Goal: Information Seeking & Learning: Learn about a topic

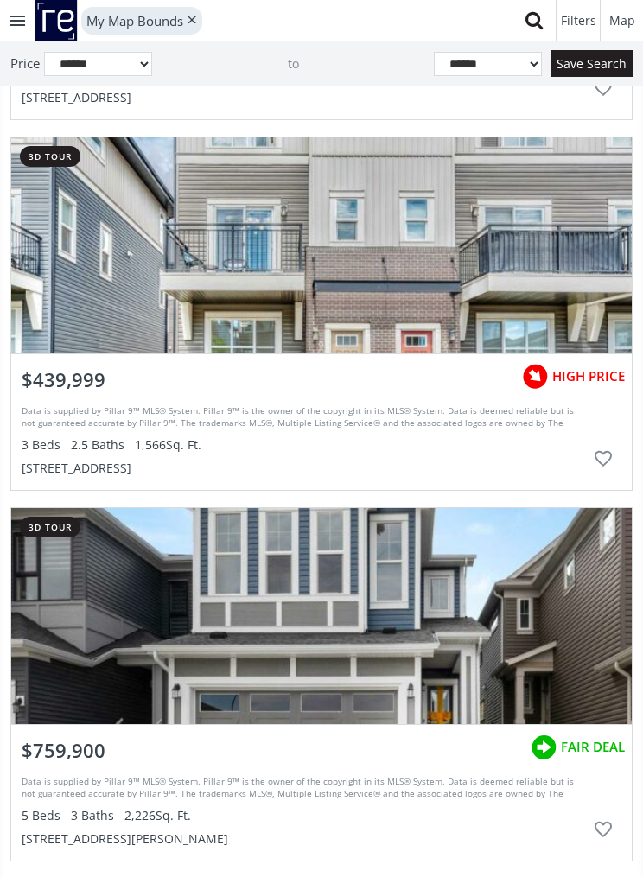
scroll to position [7418, 0]
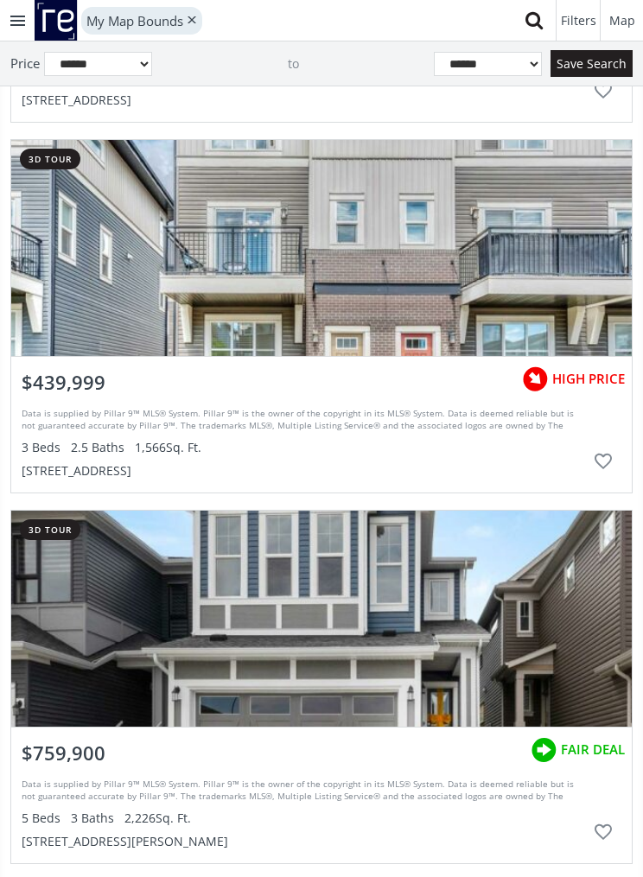
click at [484, 308] on div "grid" at bounding box center [321, 248] width 621 height 216
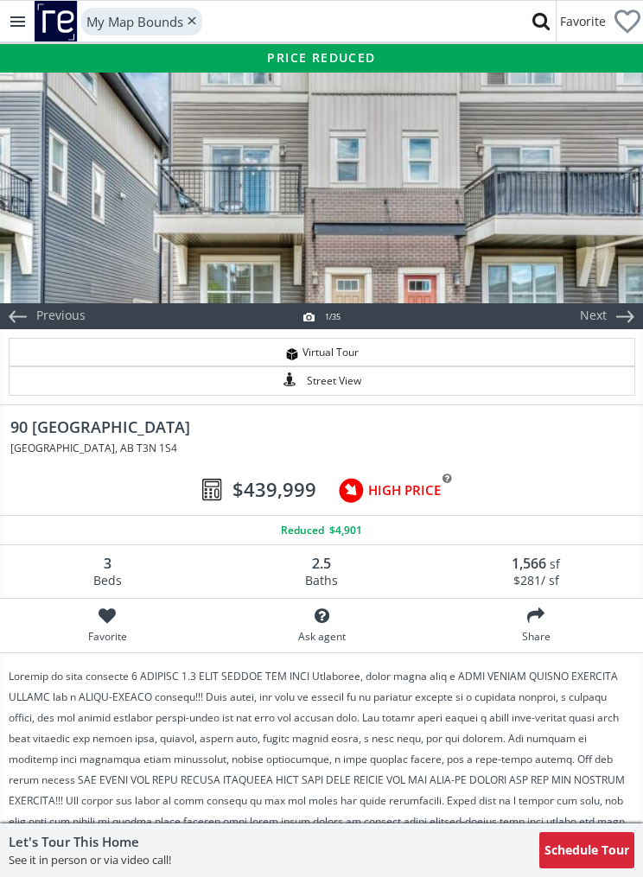
click at [521, 207] on div at bounding box center [321, 186] width 643 height 233
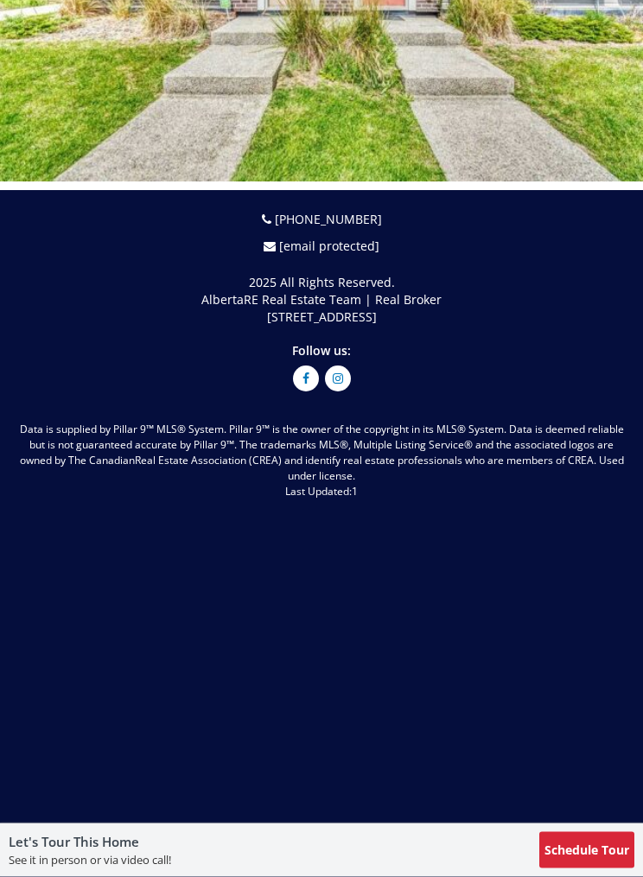
scroll to position [17142, 0]
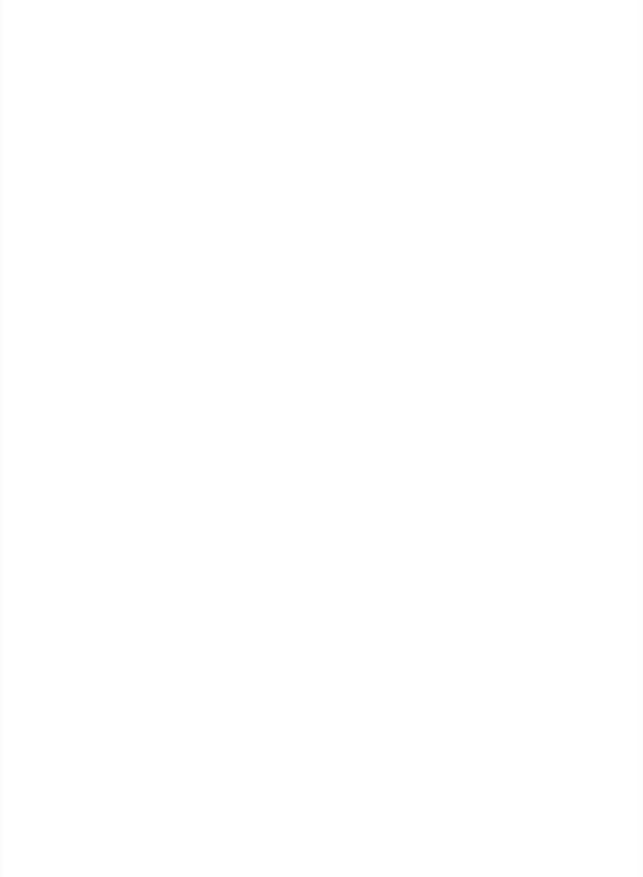
scroll to position [7418, 0]
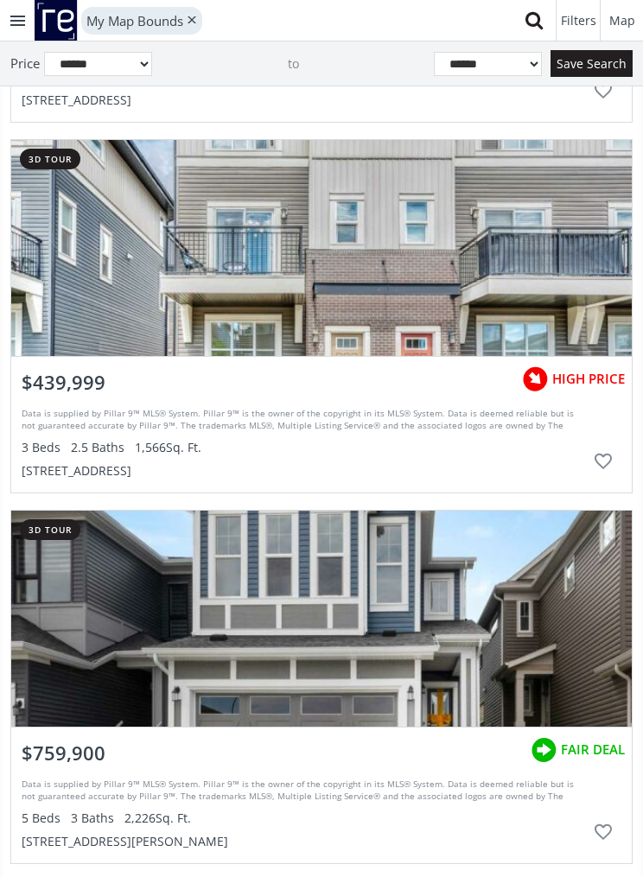
click at [73, 392] on span "$439,999" at bounding box center [64, 382] width 84 height 27
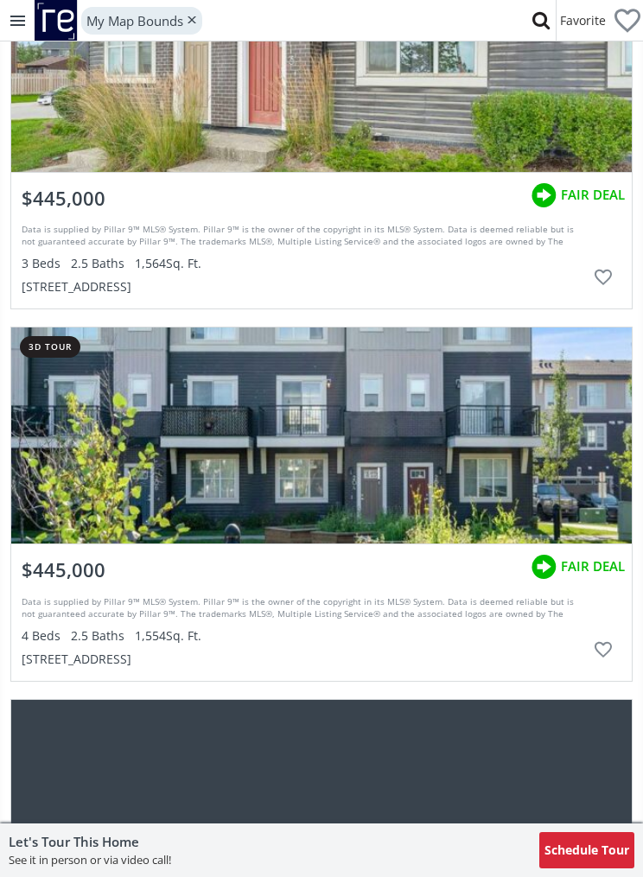
scroll to position [3598, 0]
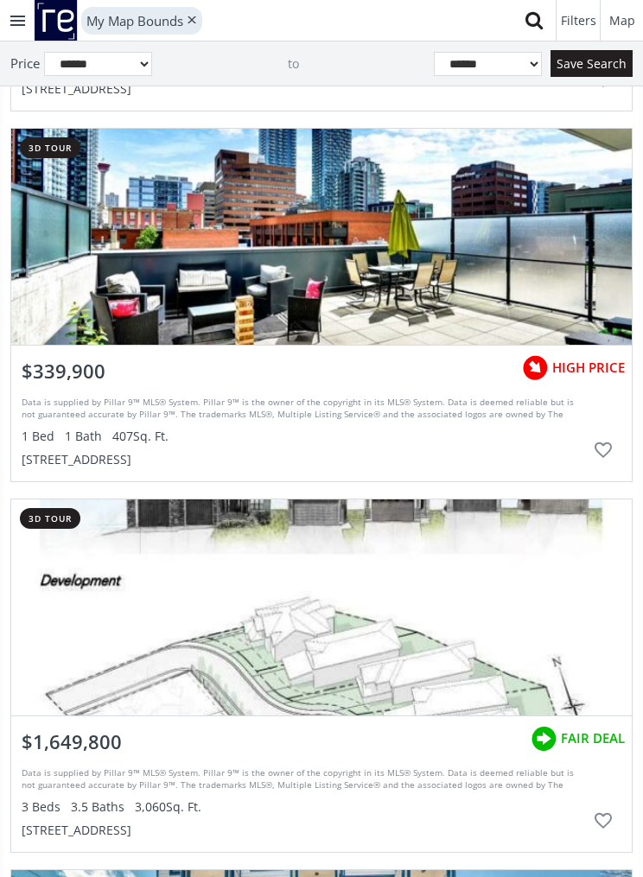
scroll to position [14104, 0]
click at [504, 291] on div "grid" at bounding box center [321, 238] width 621 height 216
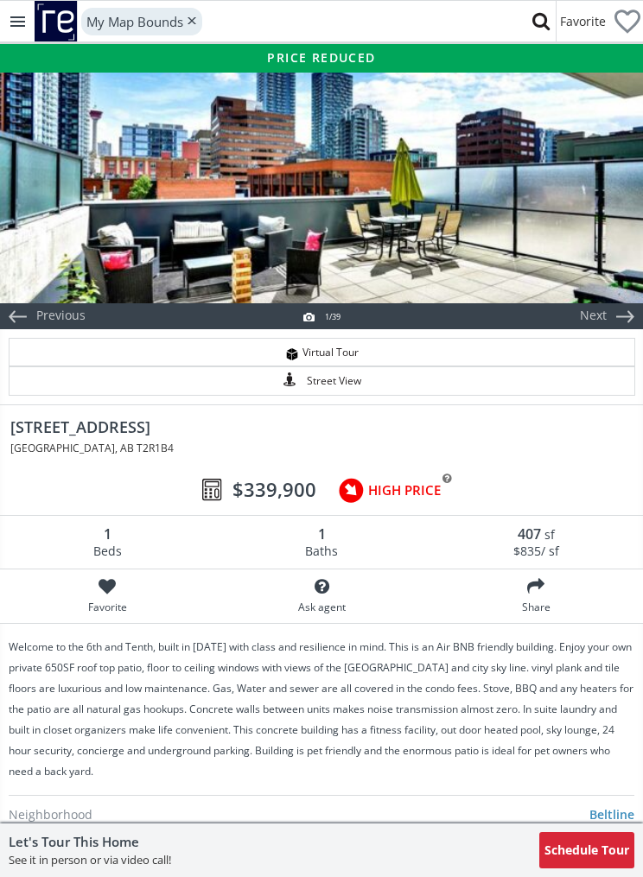
click at [573, 220] on div at bounding box center [321, 186] width 643 height 233
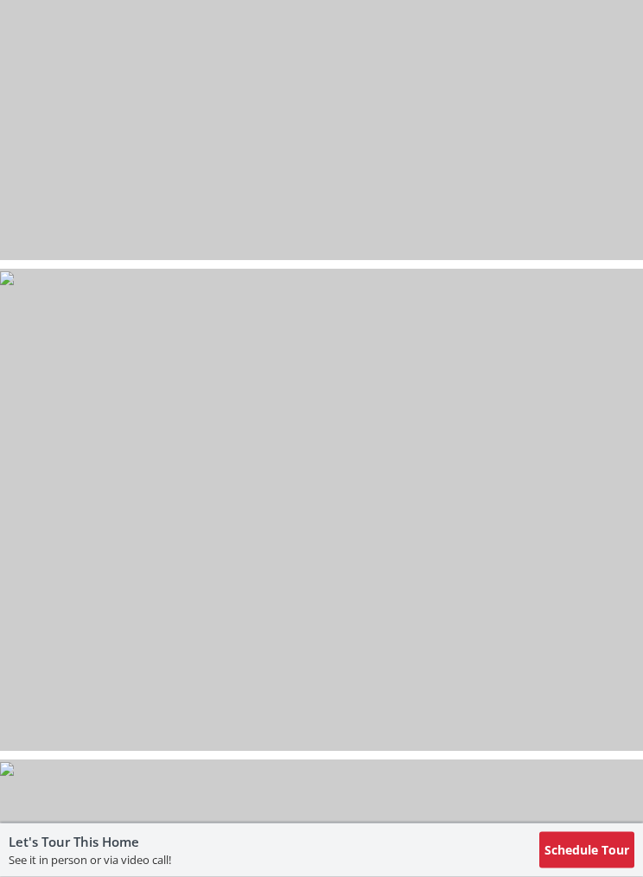
scroll to position [12653, 0]
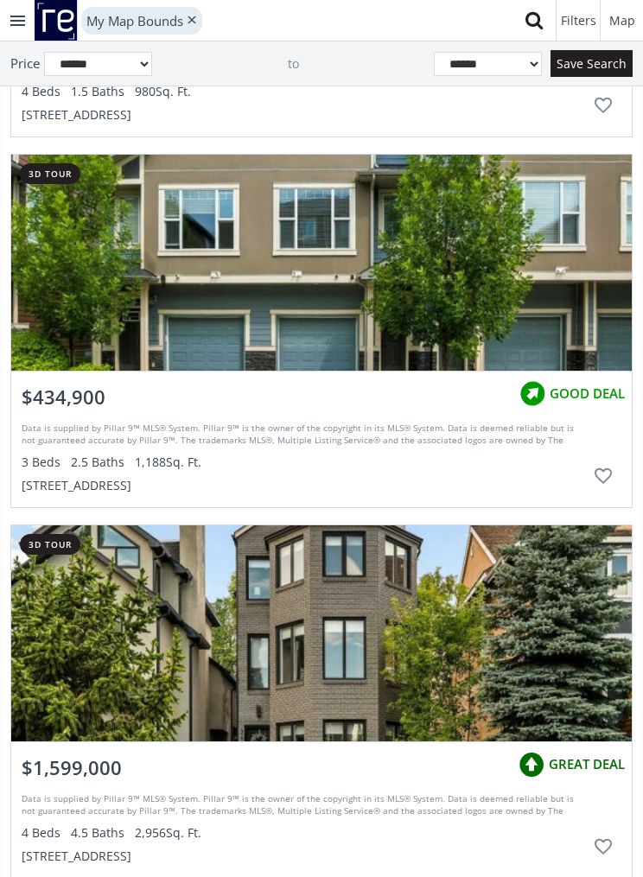
scroll to position [16676, 0]
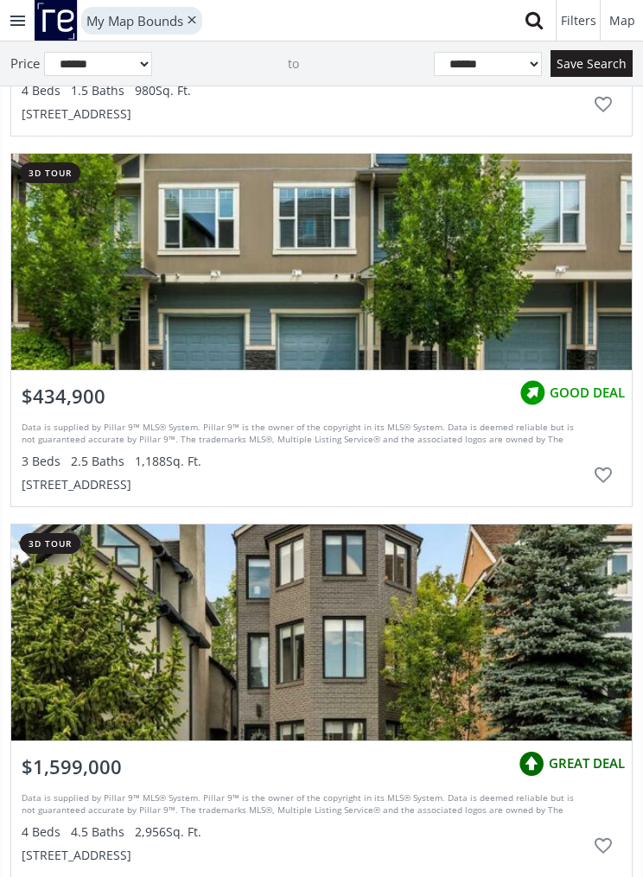
click at [581, 270] on div "grid" at bounding box center [321, 262] width 621 height 216
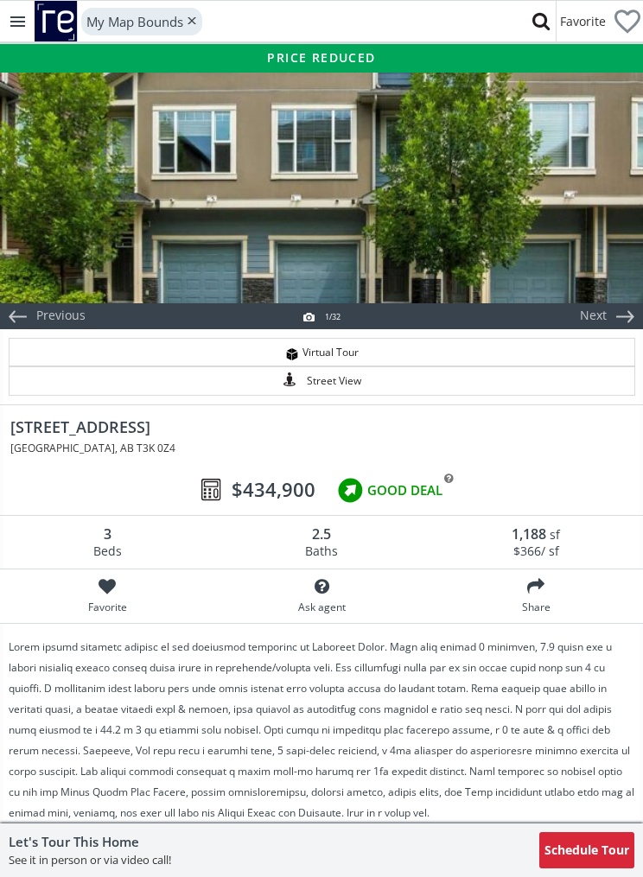
click at [583, 253] on div at bounding box center [321, 186] width 643 height 233
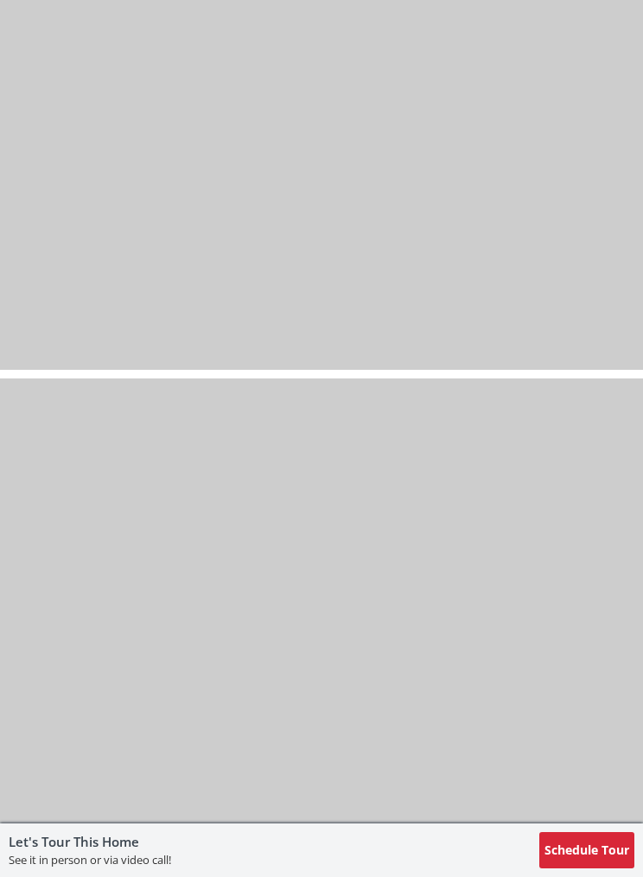
scroll to position [7589, 0]
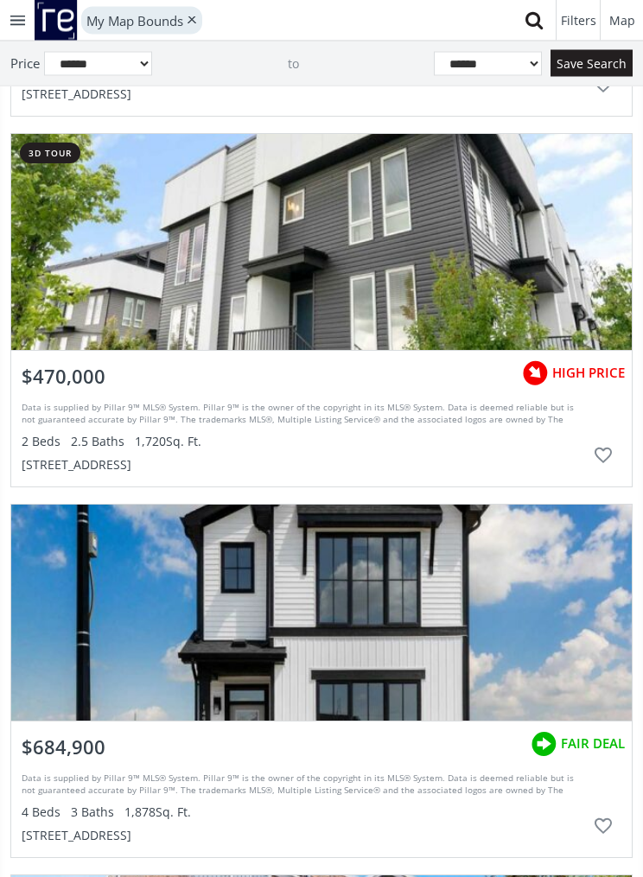
scroll to position [21135, 0]
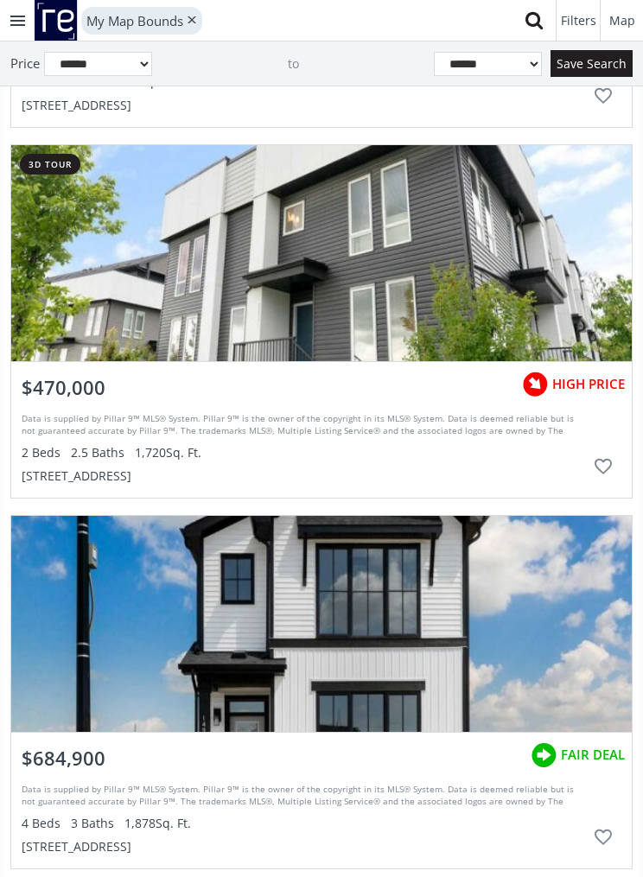
click at [555, 311] on div "grid" at bounding box center [321, 253] width 621 height 216
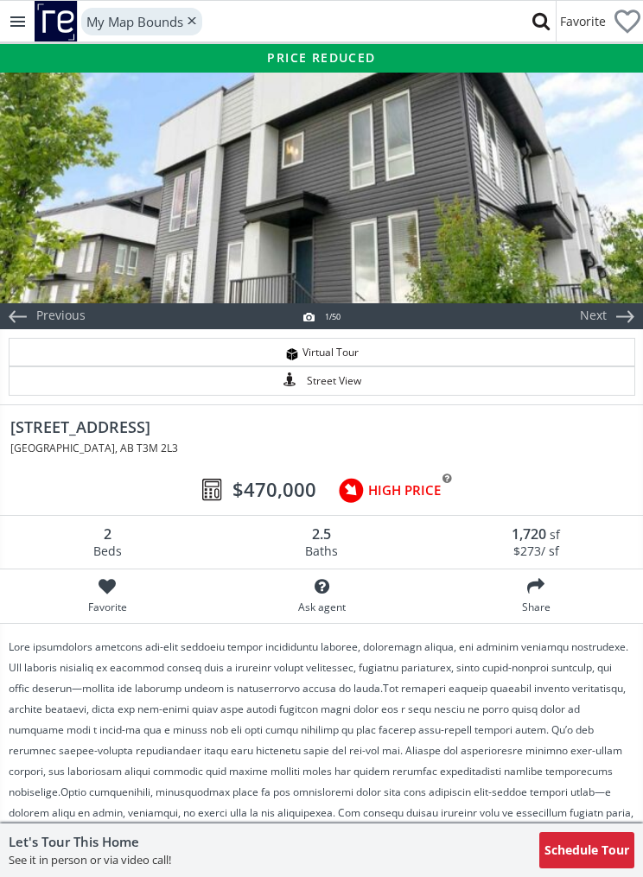
click at [577, 259] on div at bounding box center [321, 186] width 643 height 233
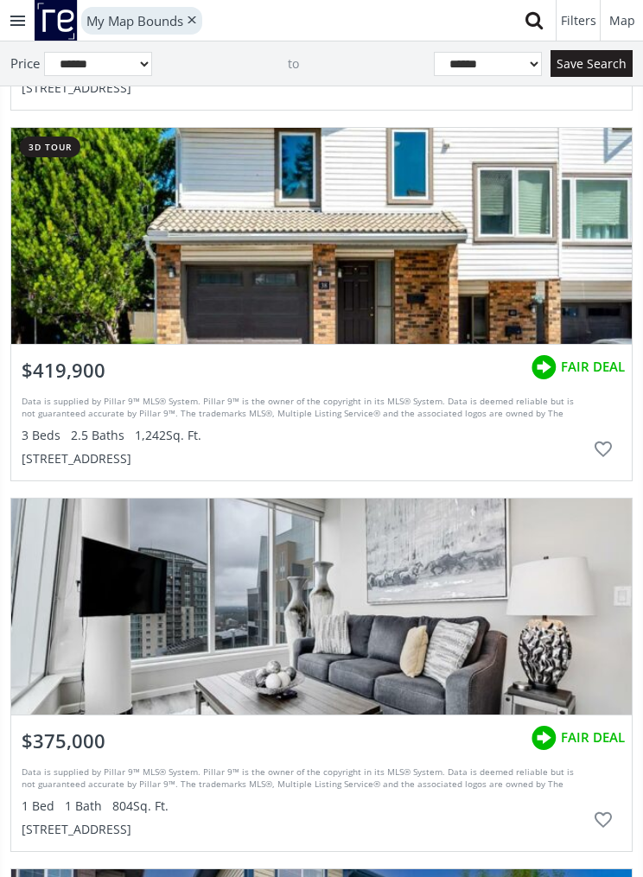
scroll to position [24491, 0]
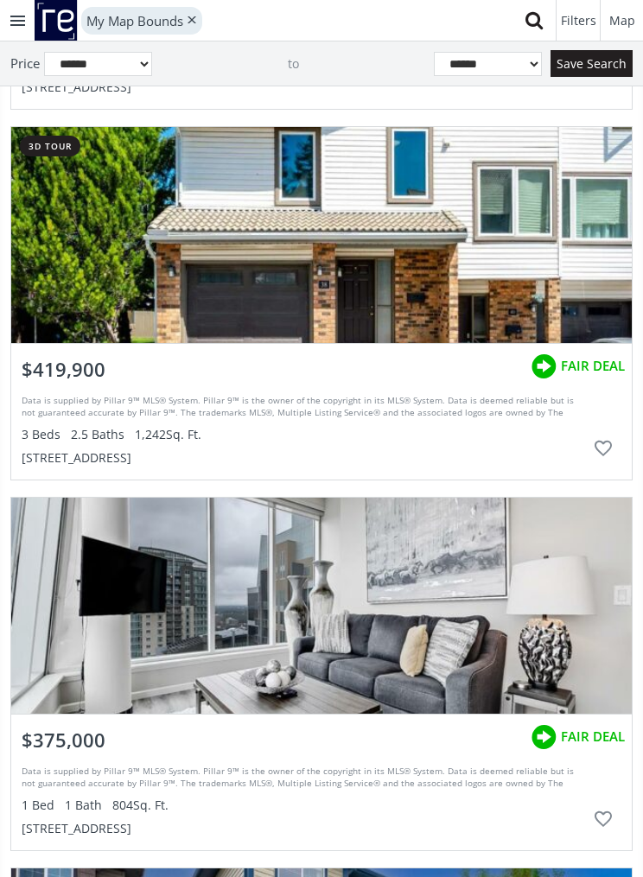
click at [463, 271] on div "grid" at bounding box center [321, 235] width 621 height 216
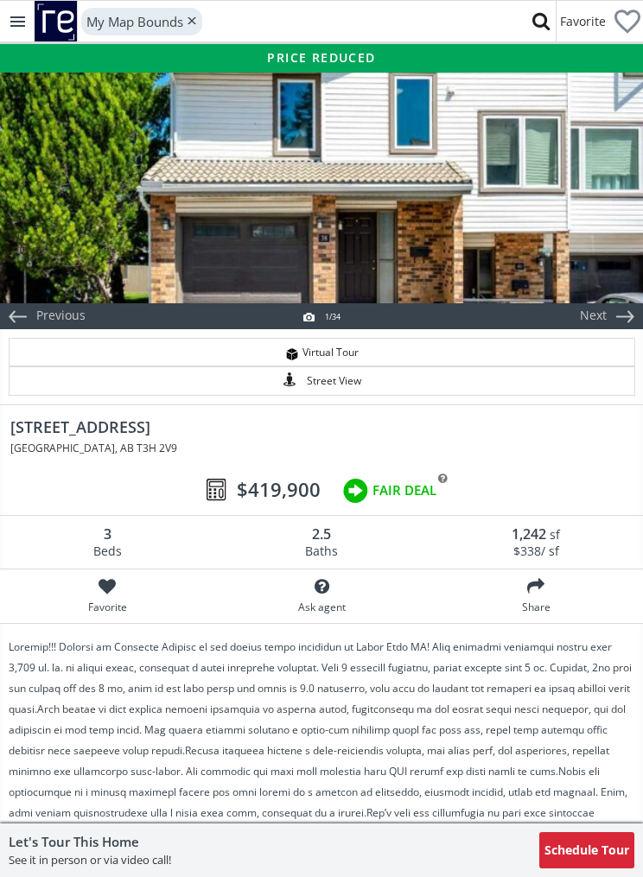
click at [574, 252] on div at bounding box center [321, 186] width 643 height 233
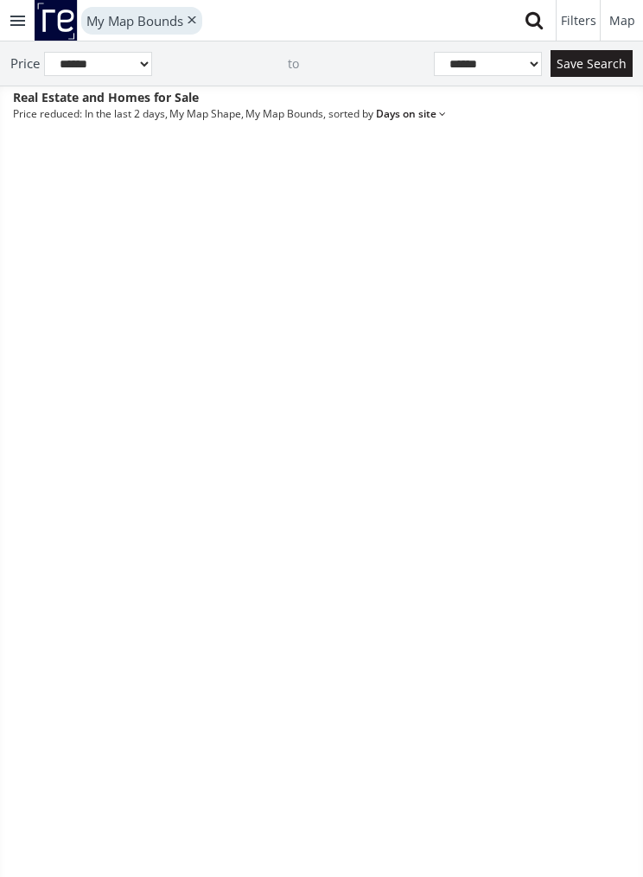
scroll to position [24491, 0]
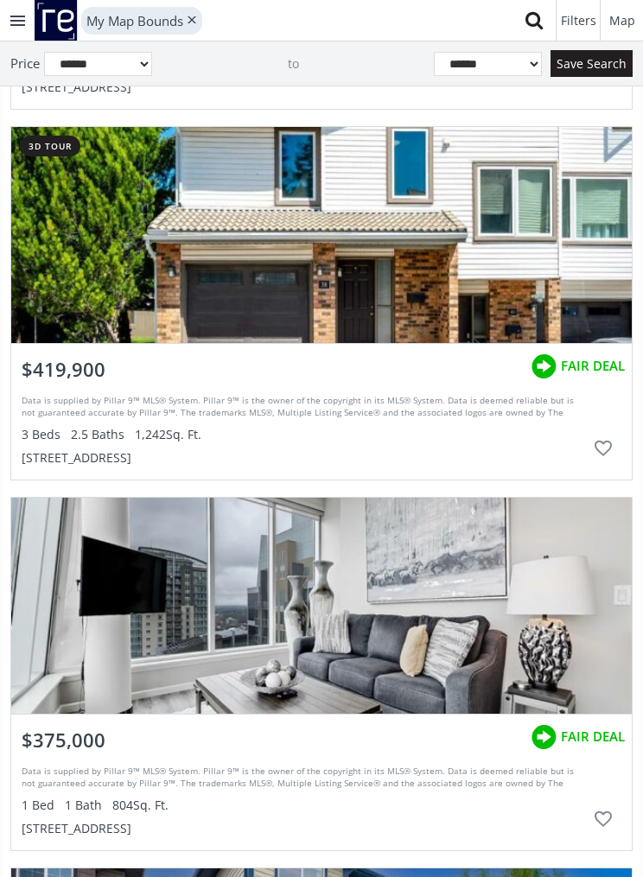
click at [108, 380] on div "$419,900" at bounding box center [63, 366] width 105 height 44
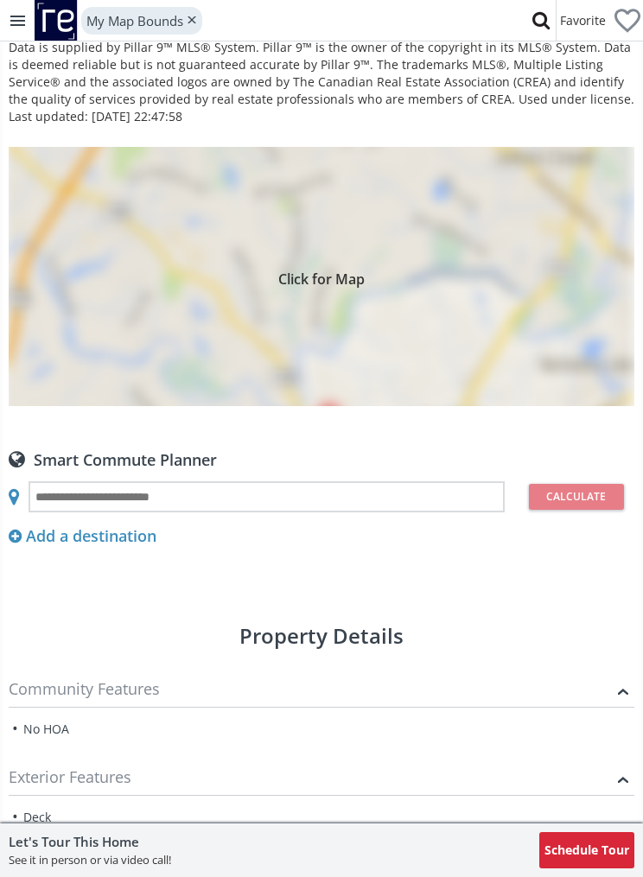
scroll to position [1294, 0]
click at [463, 284] on div "Click for Map" at bounding box center [322, 275] width 626 height 259
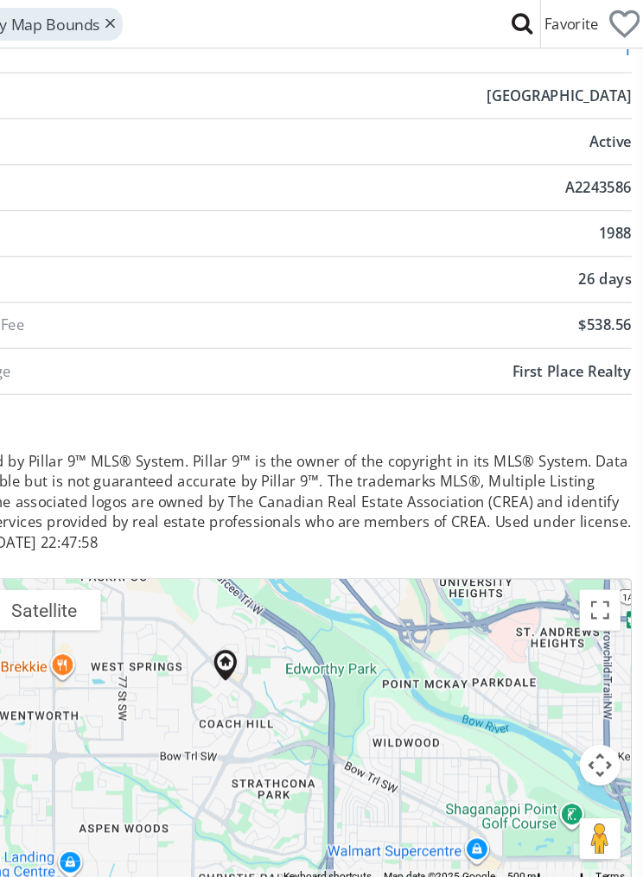
scroll to position [941, 1]
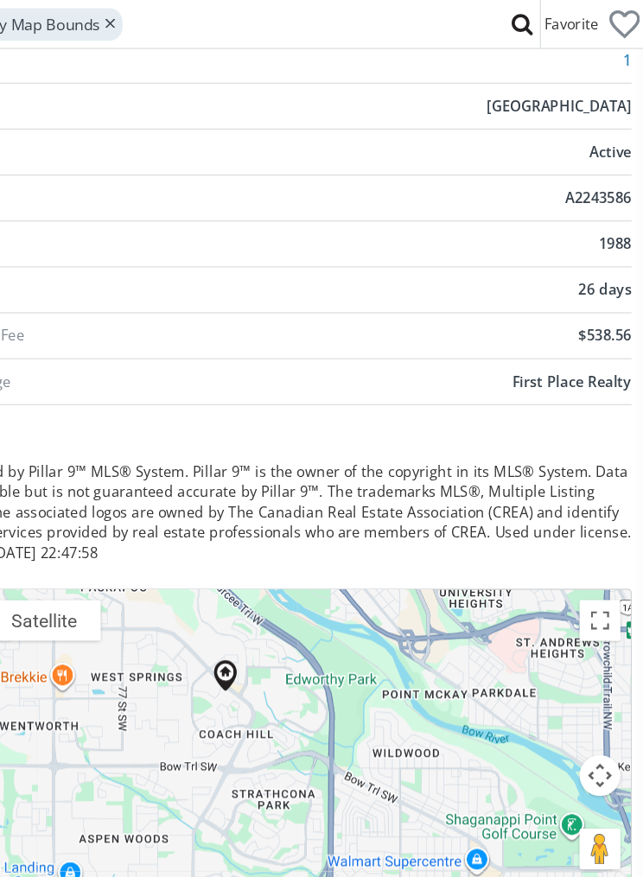
scroll to position [24491, 0]
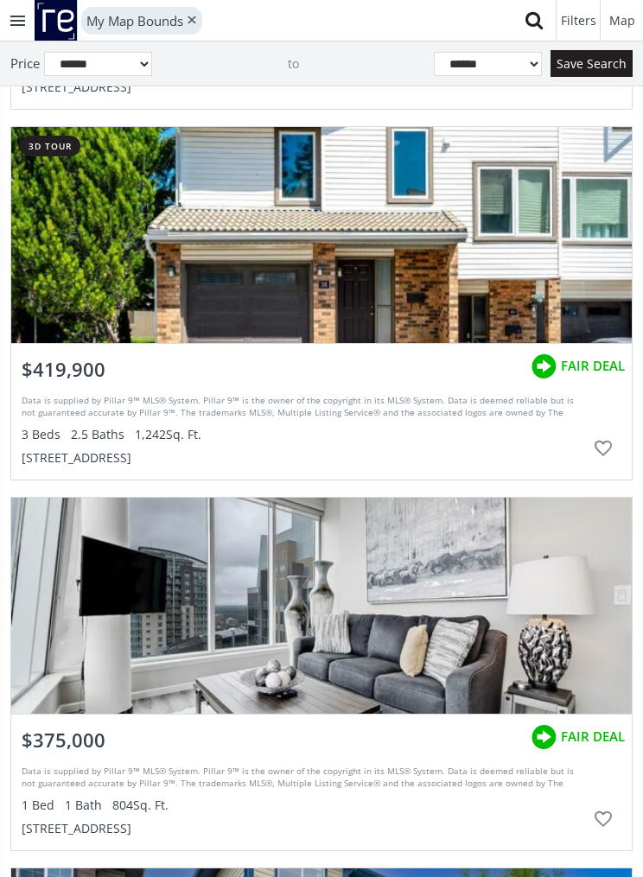
click at [558, 284] on div "grid" at bounding box center [321, 235] width 621 height 216
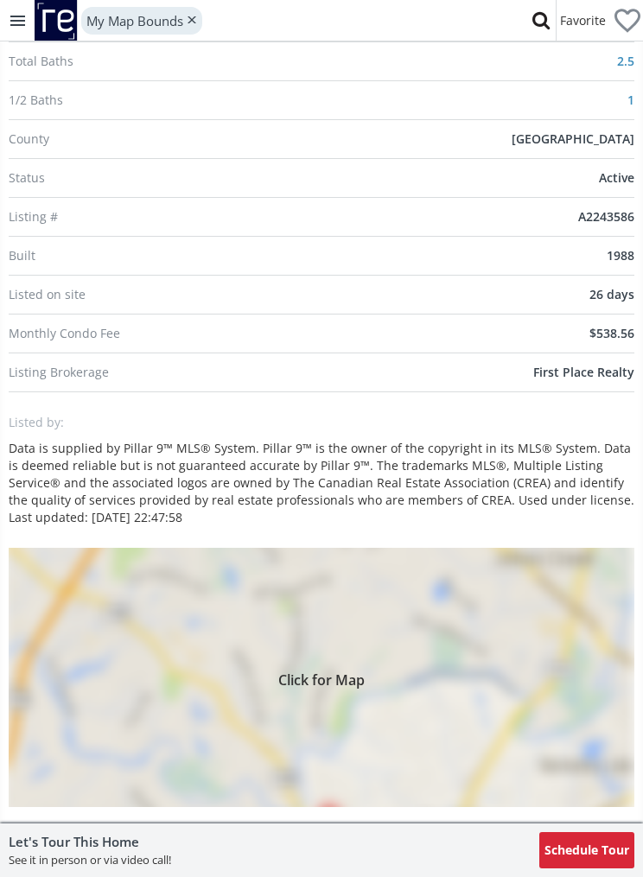
scroll to position [891, 0]
click at [612, 323] on li "Monthly Condo Fee $538.56" at bounding box center [322, 335] width 626 height 39
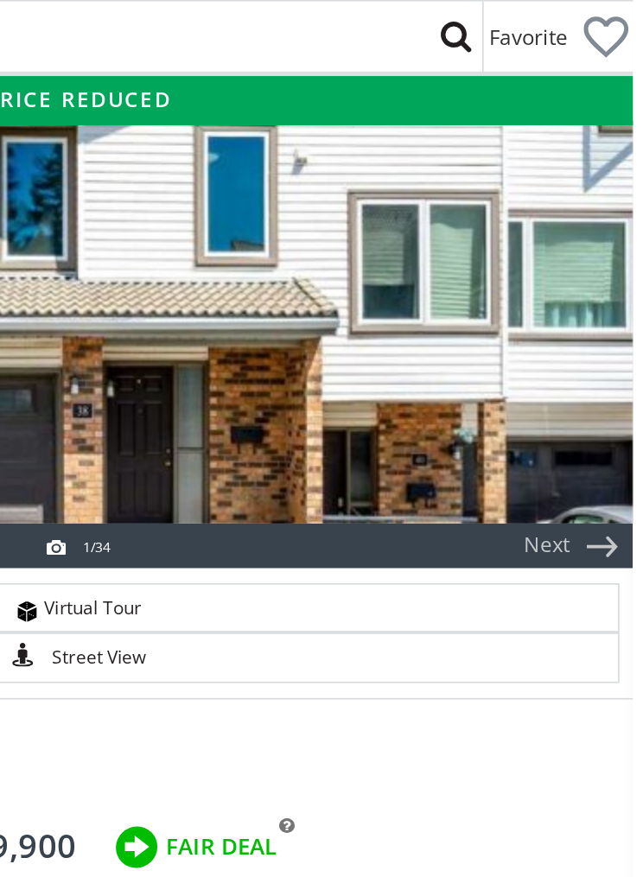
scroll to position [0, 1]
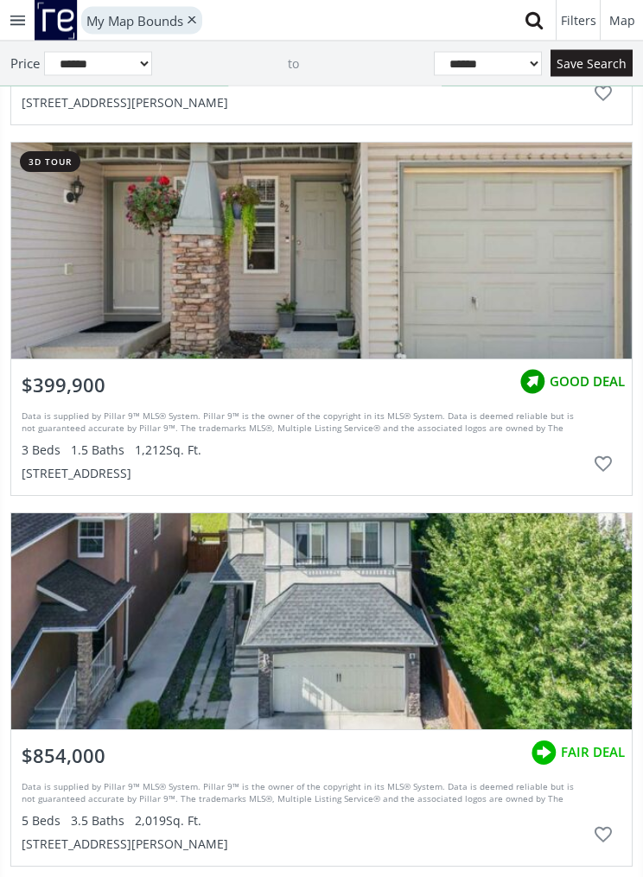
scroll to position [27072, 0]
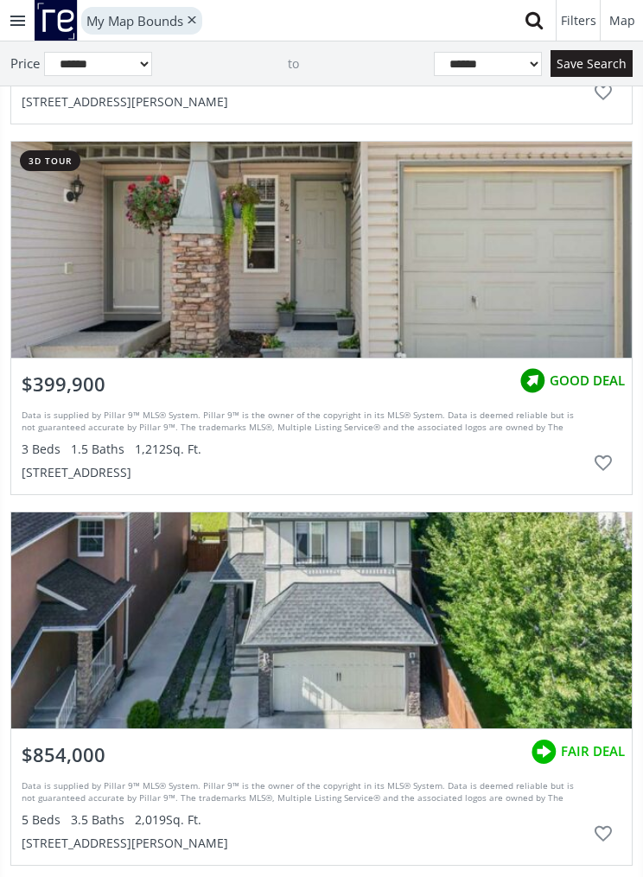
click at [504, 603] on div "grid" at bounding box center [321, 621] width 621 height 216
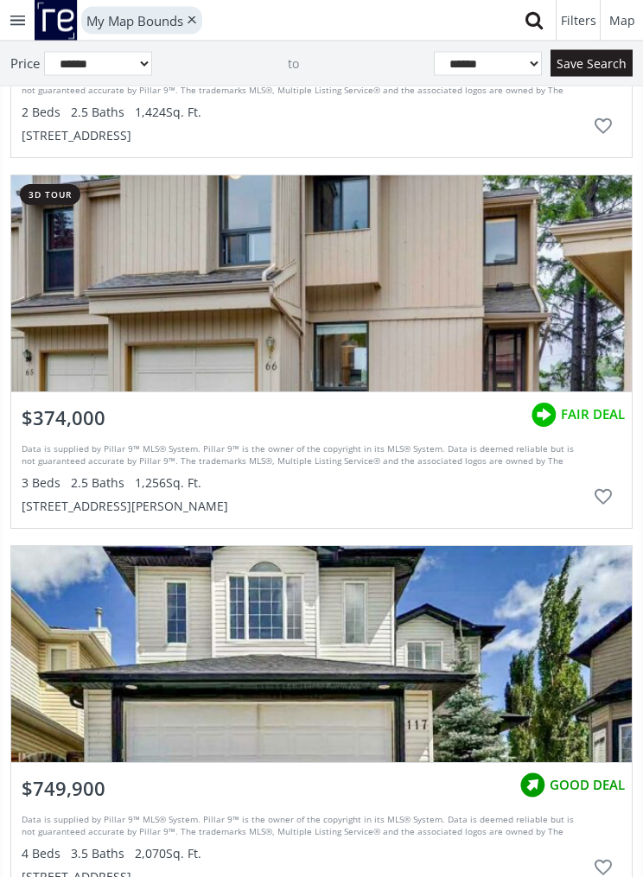
scroll to position [34825, 0]
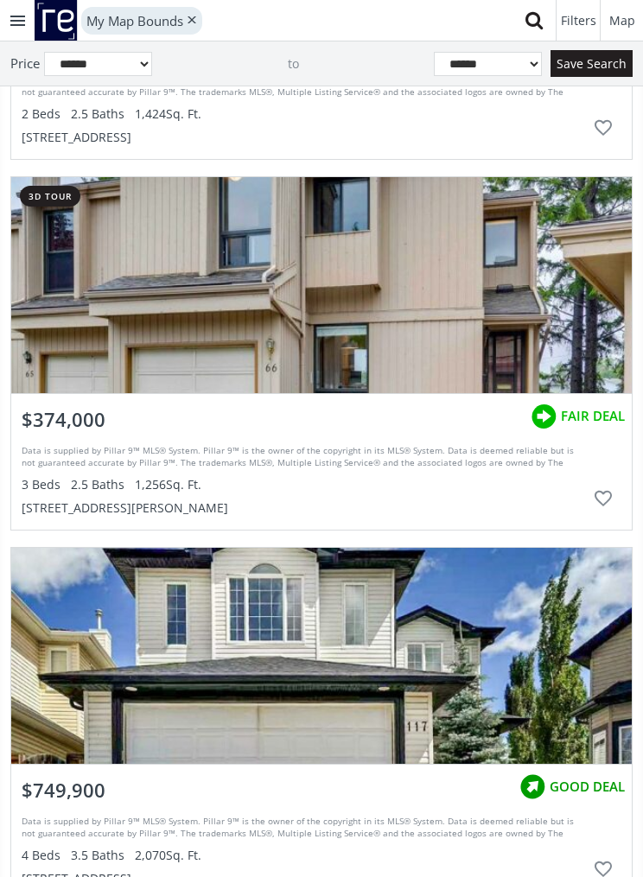
click at [480, 329] on div "grid" at bounding box center [321, 285] width 621 height 216
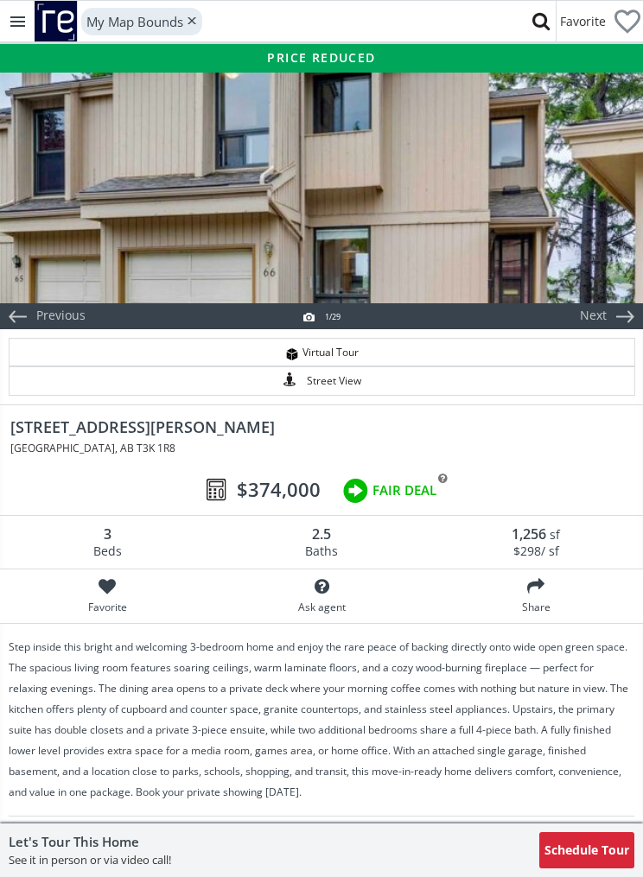
click at [560, 230] on div at bounding box center [321, 186] width 643 height 233
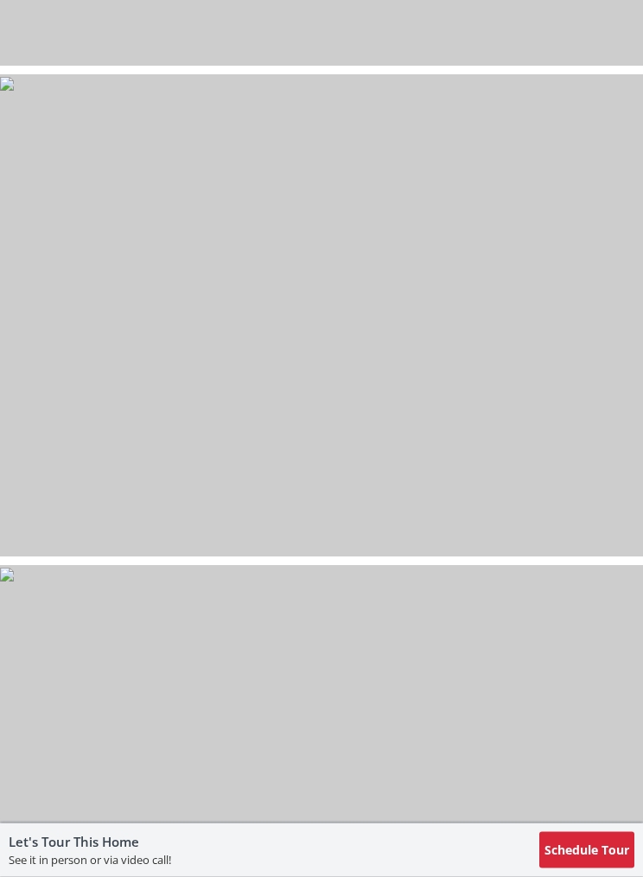
scroll to position [10824, 0]
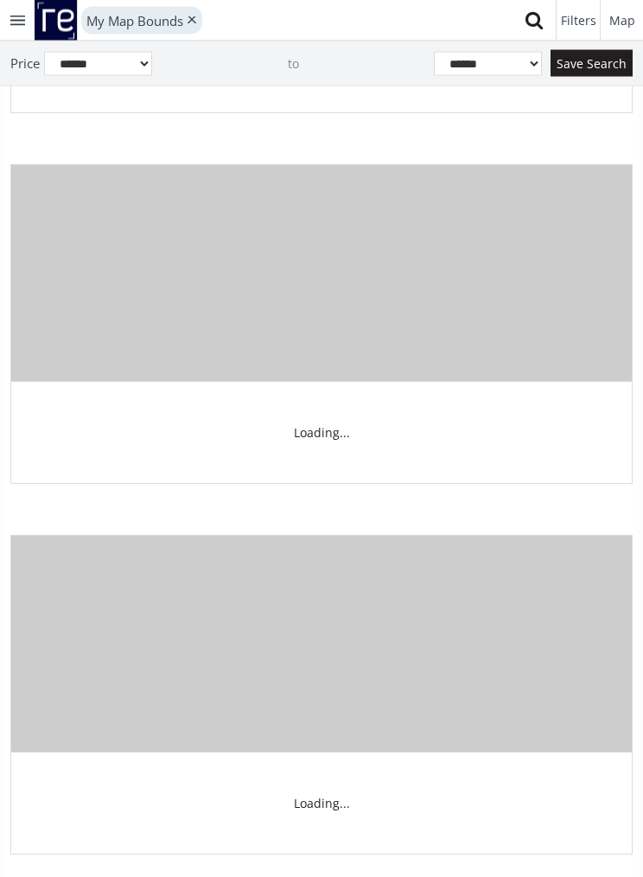
scroll to position [34825, 0]
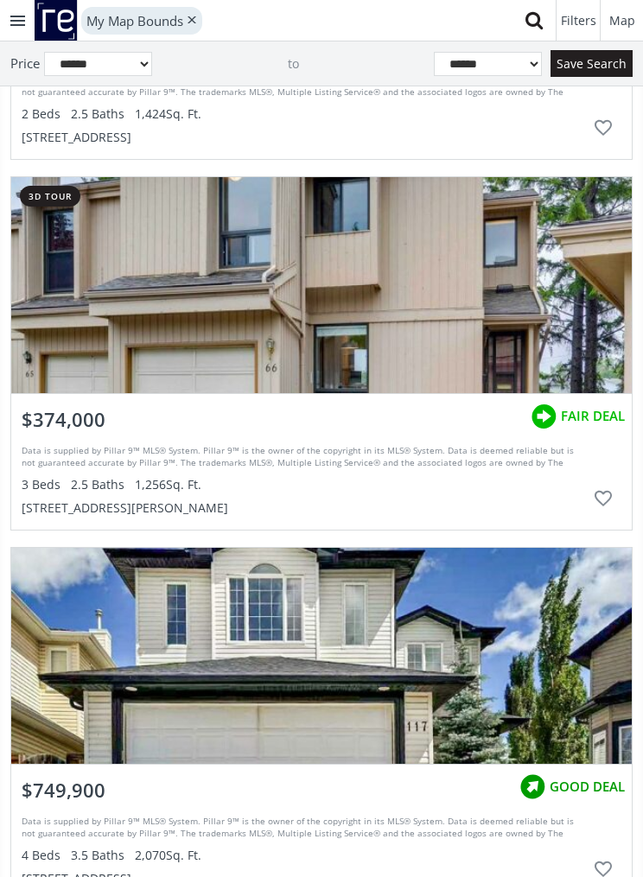
click at [105, 463] on div "Data is supplied by Pillar 9™ MLS® System. Pillar 9™ is the owner of the copyri…" at bounding box center [304, 458] width 564 height 26
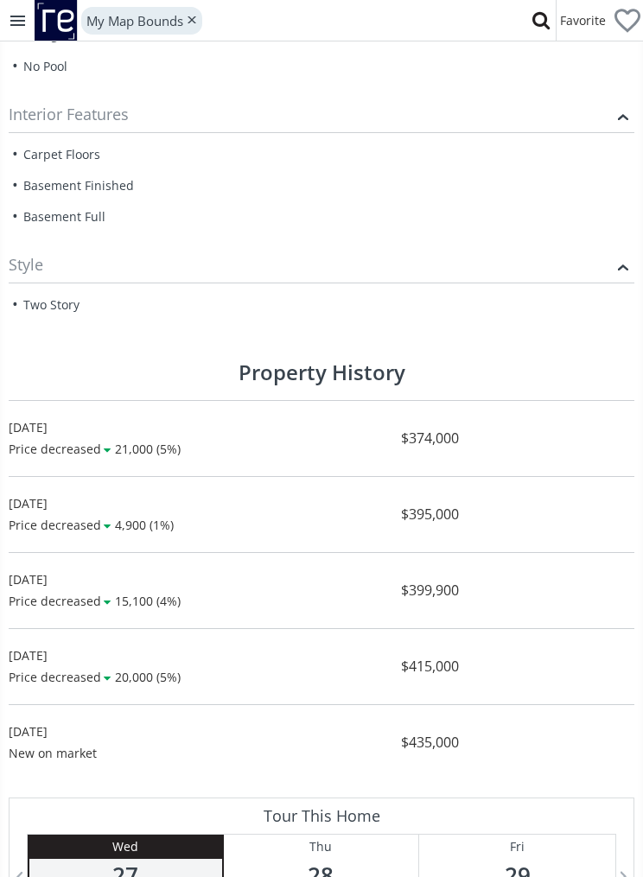
scroll to position [2153, 0]
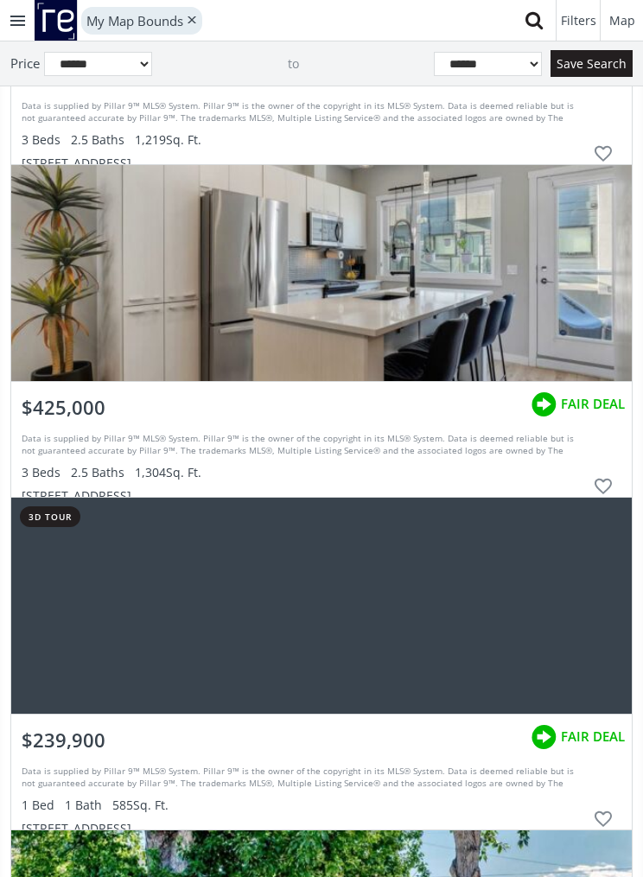
scroll to position [46475, 0]
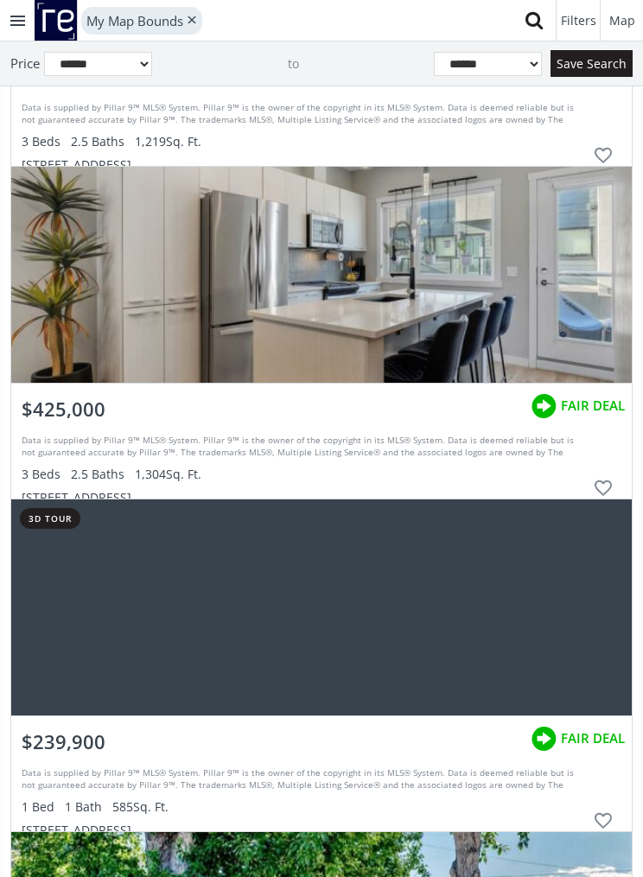
click at [503, 344] on div "grid" at bounding box center [321, 275] width 621 height 216
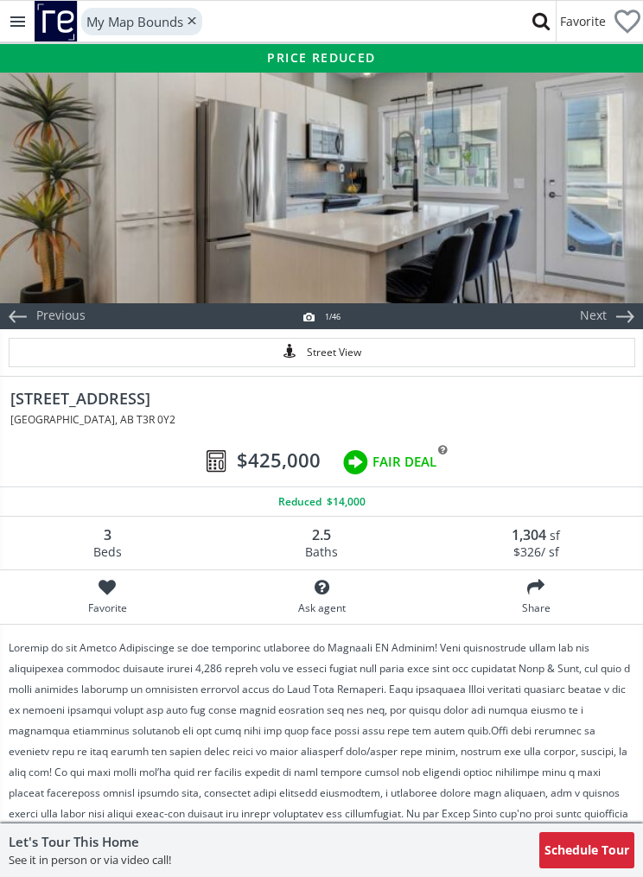
click at [545, 243] on div at bounding box center [321, 186] width 643 height 233
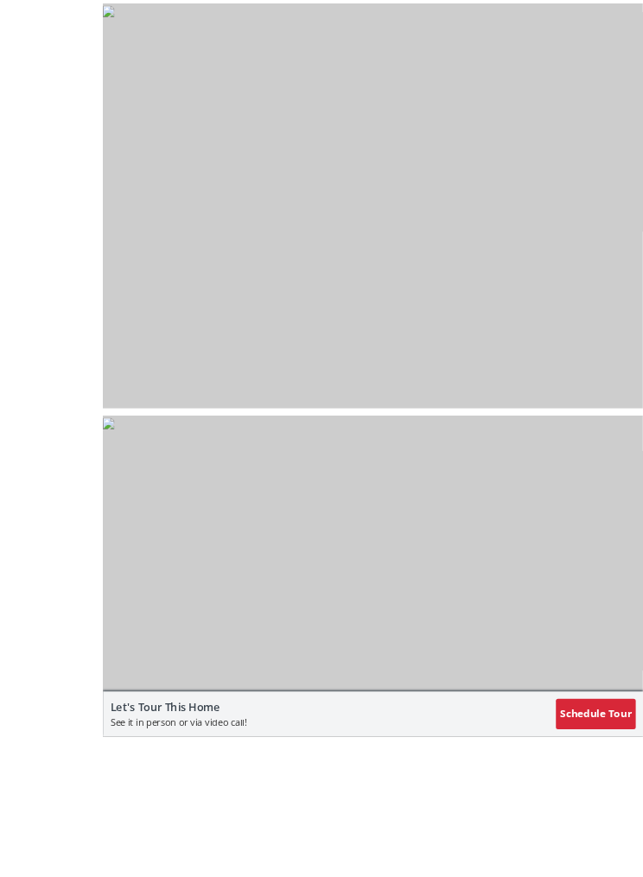
scroll to position [21904, 0]
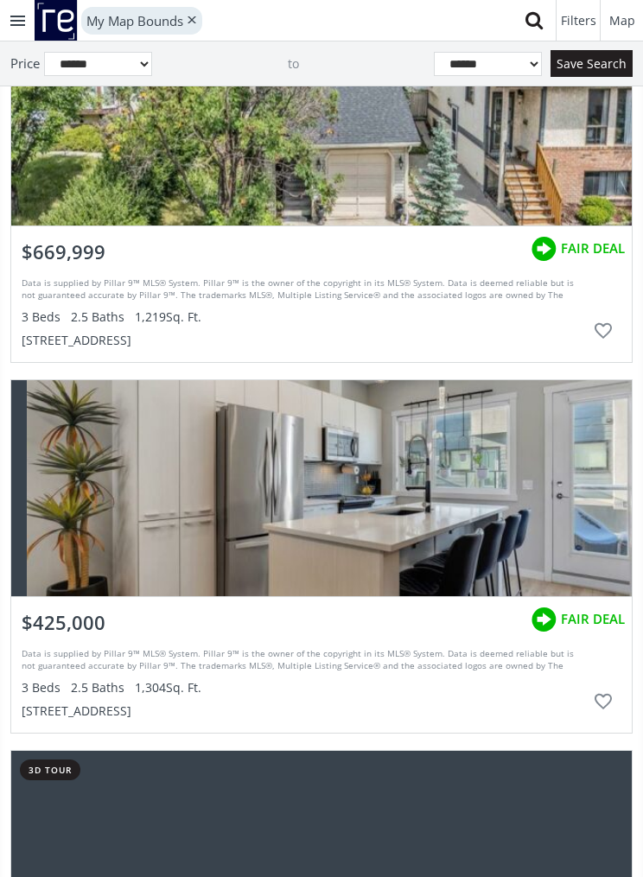
scroll to position [46491, 0]
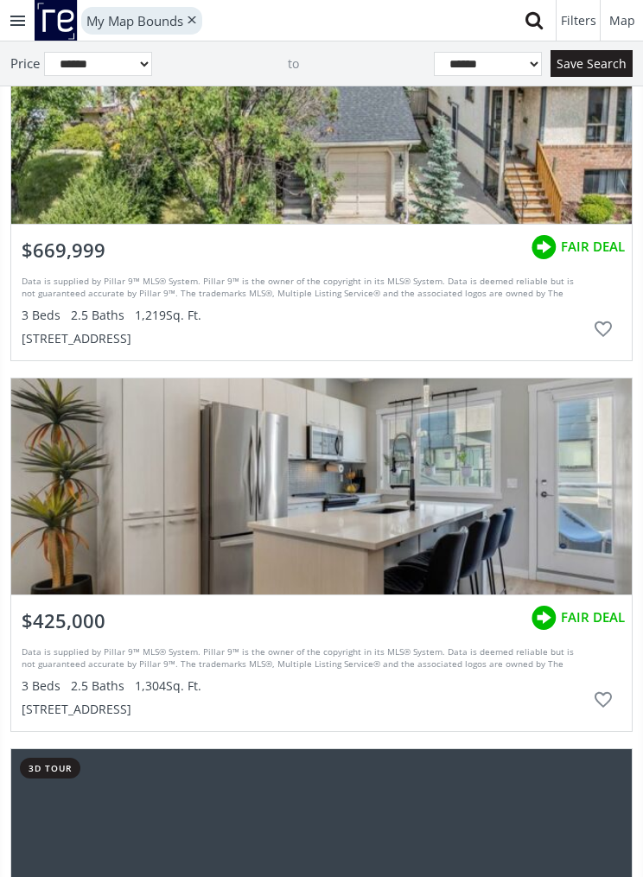
click at [363, 663] on div "Data is supplied by Pillar 9™ MLS® System. Pillar 9™ is the owner of the copyri…" at bounding box center [304, 660] width 564 height 26
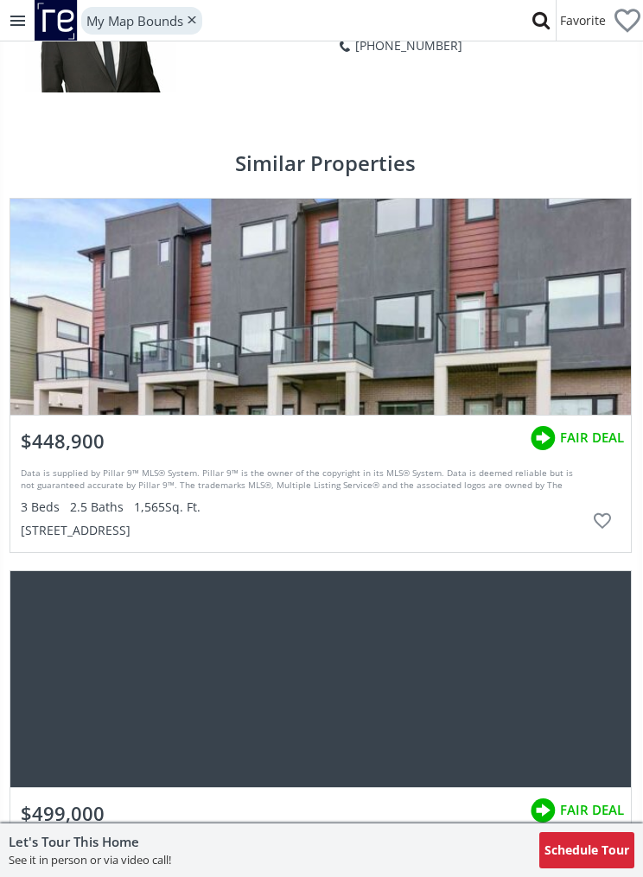
scroll to position [3610, 1]
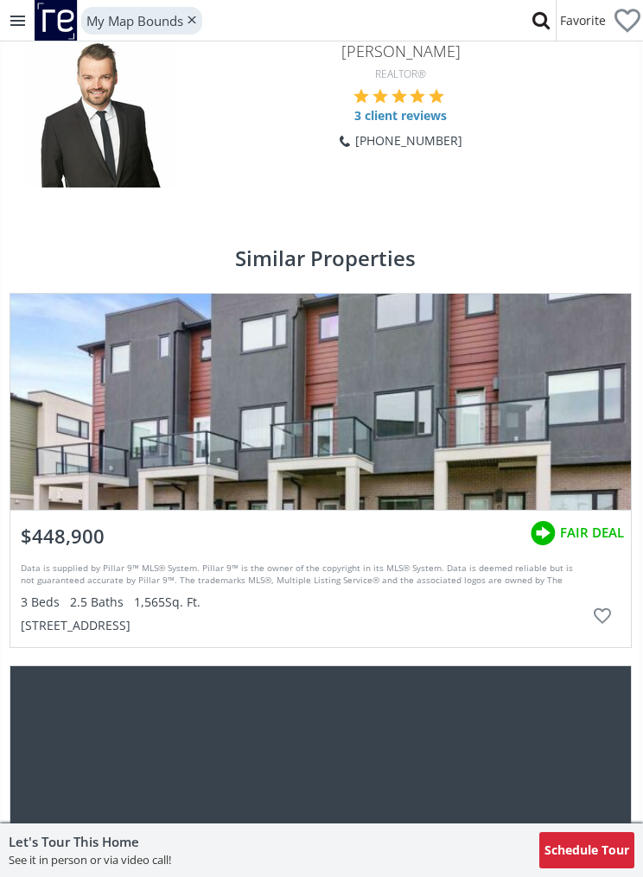
click at [509, 366] on div at bounding box center [320, 402] width 621 height 216
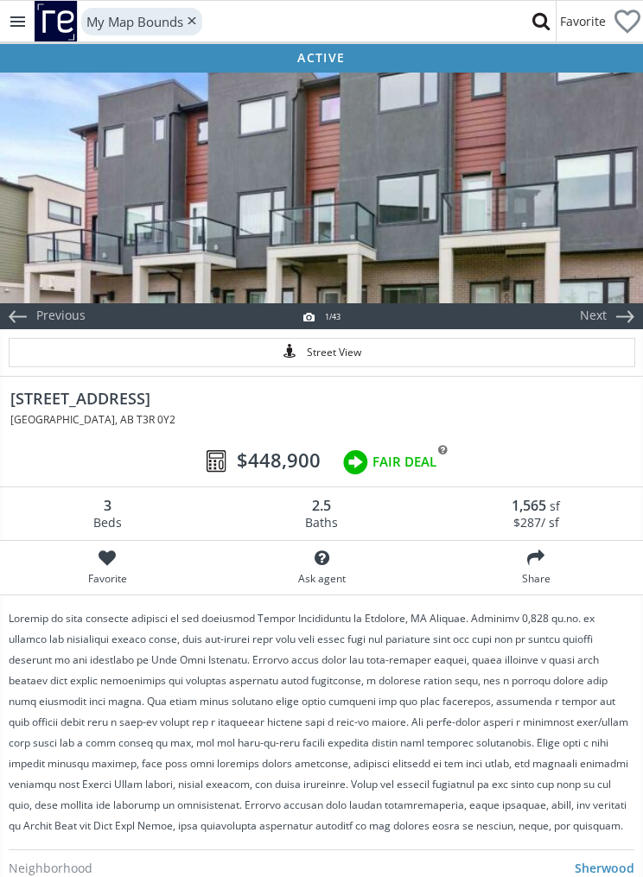
click at [591, 219] on div at bounding box center [321, 186] width 643 height 233
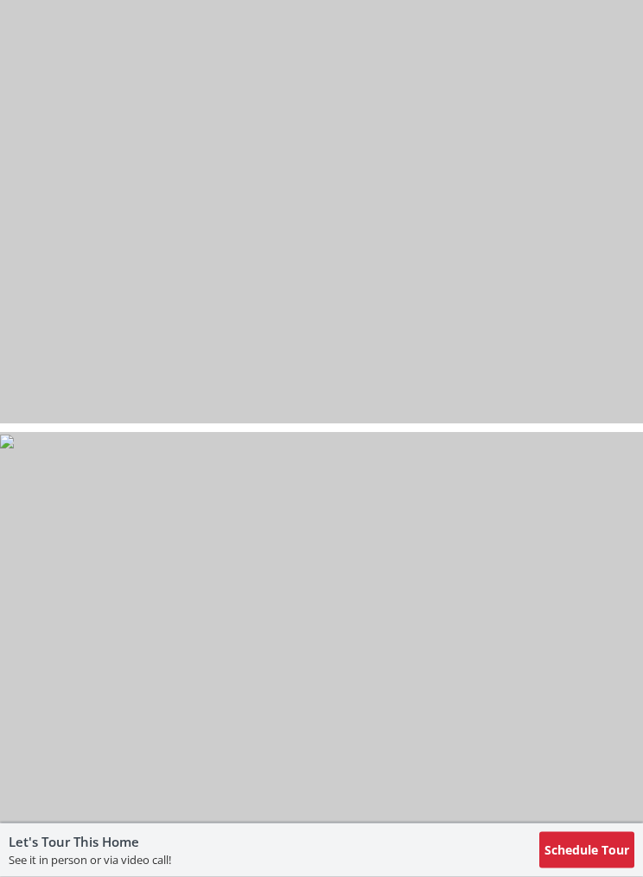
scroll to position [19292, 0]
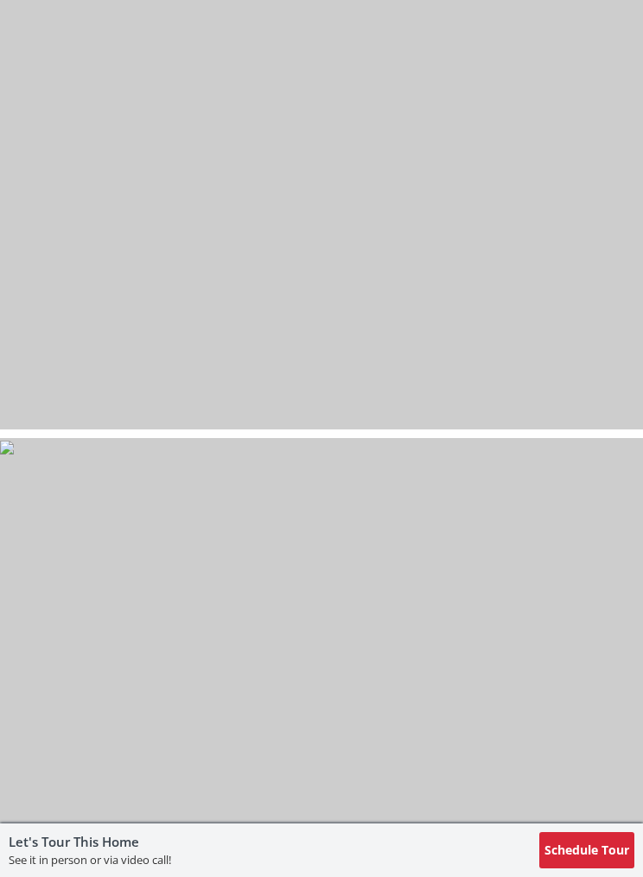
click at [14, 455] on img at bounding box center [7, 448] width 14 height 14
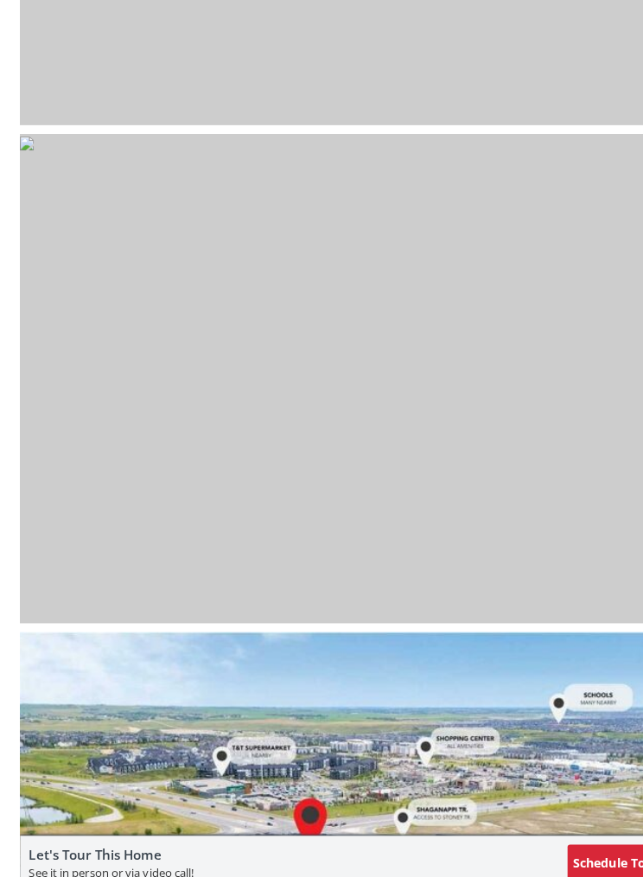
scroll to position [20086, 0]
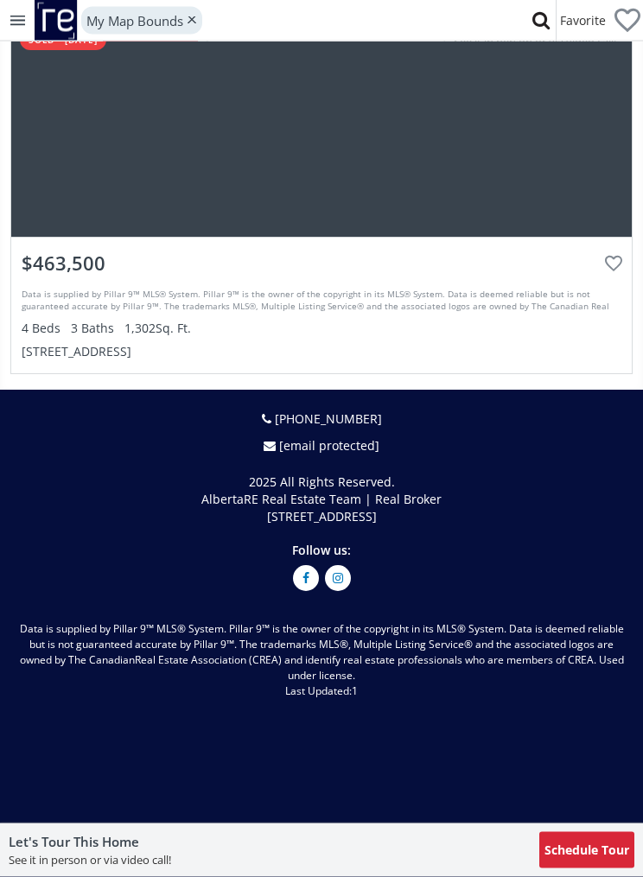
scroll to position [6529, 0]
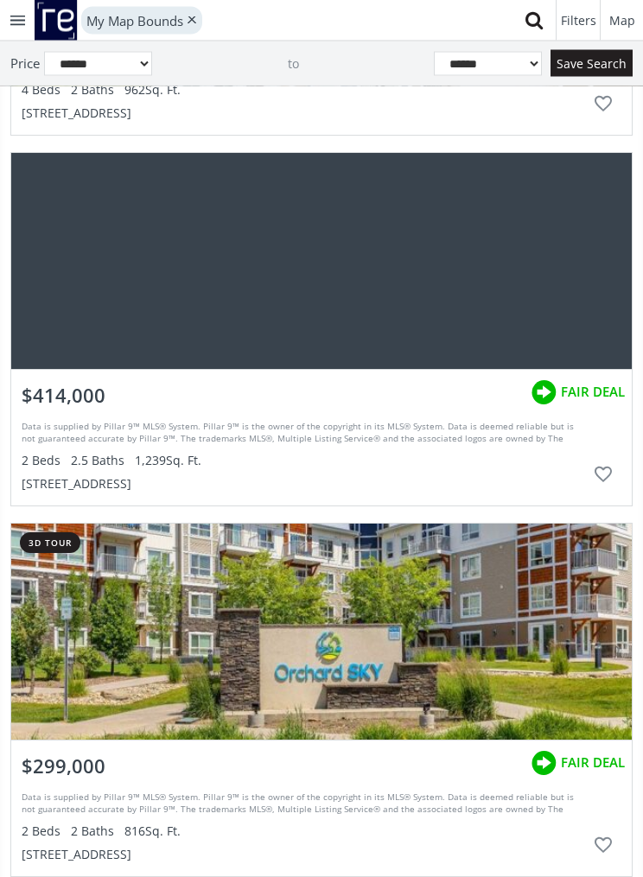
scroll to position [48571, 0]
click at [463, 259] on div "grid" at bounding box center [321, 261] width 621 height 216
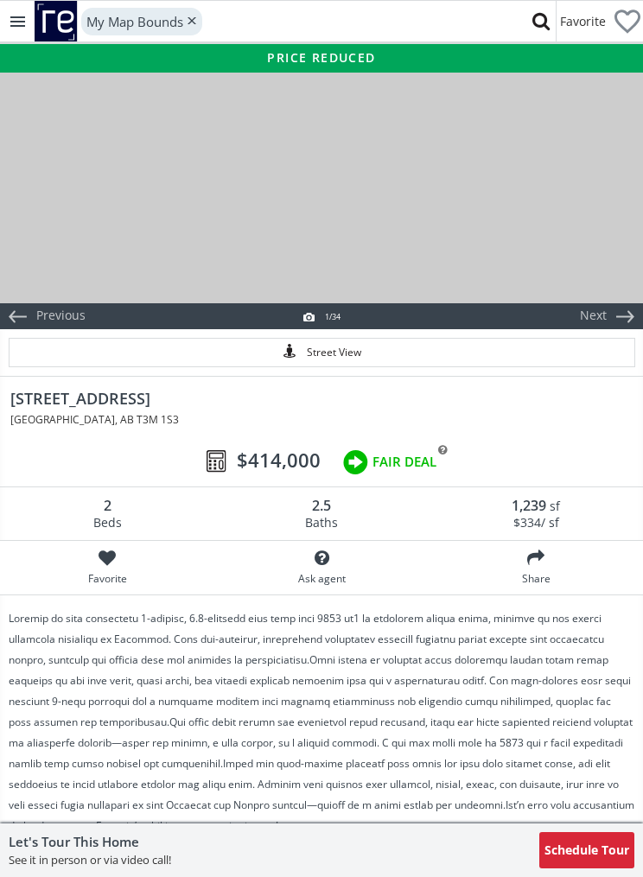
click at [551, 212] on div at bounding box center [321, 186] width 643 height 233
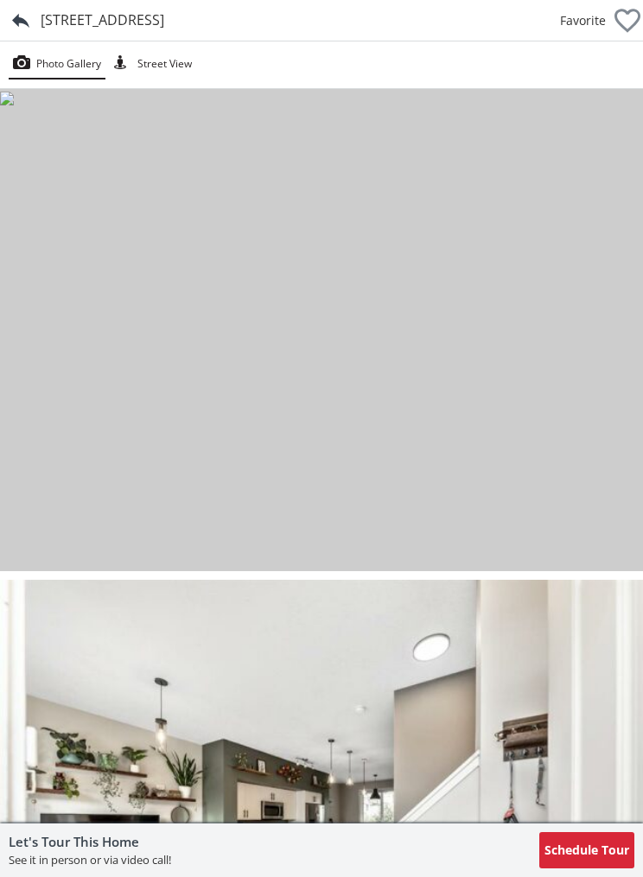
scroll to position [48571, 0]
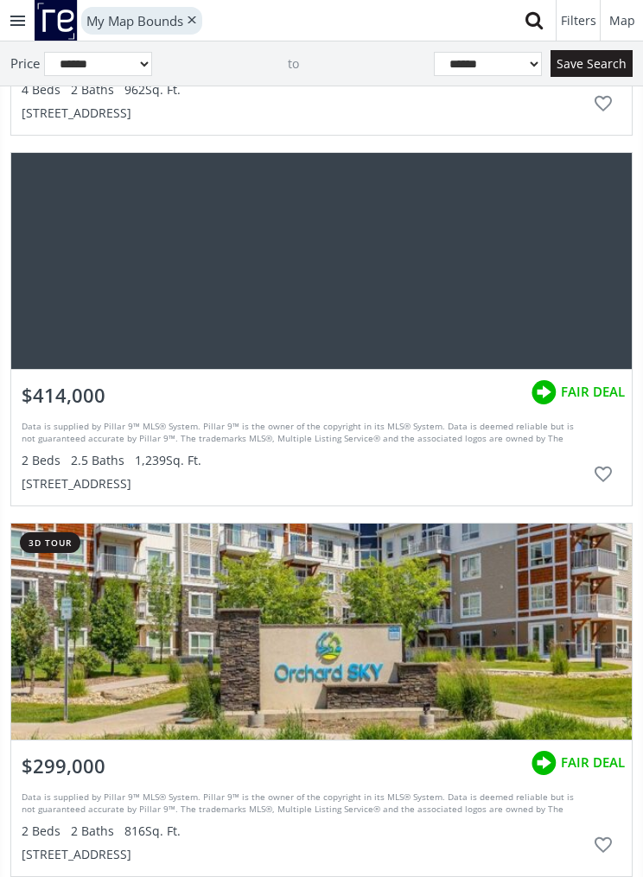
click at [104, 400] on div "$414,000" at bounding box center [63, 392] width 105 height 44
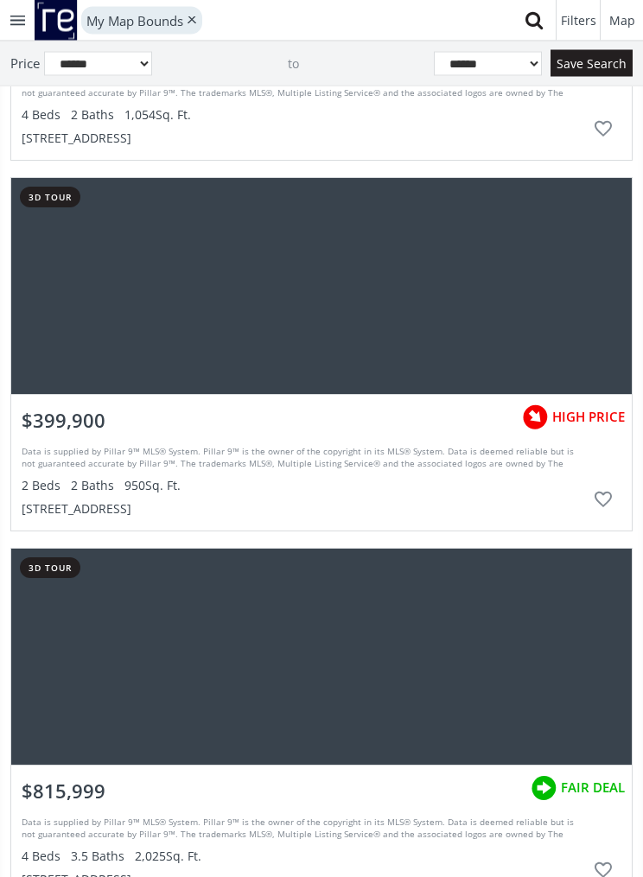
scroll to position [59673, 0]
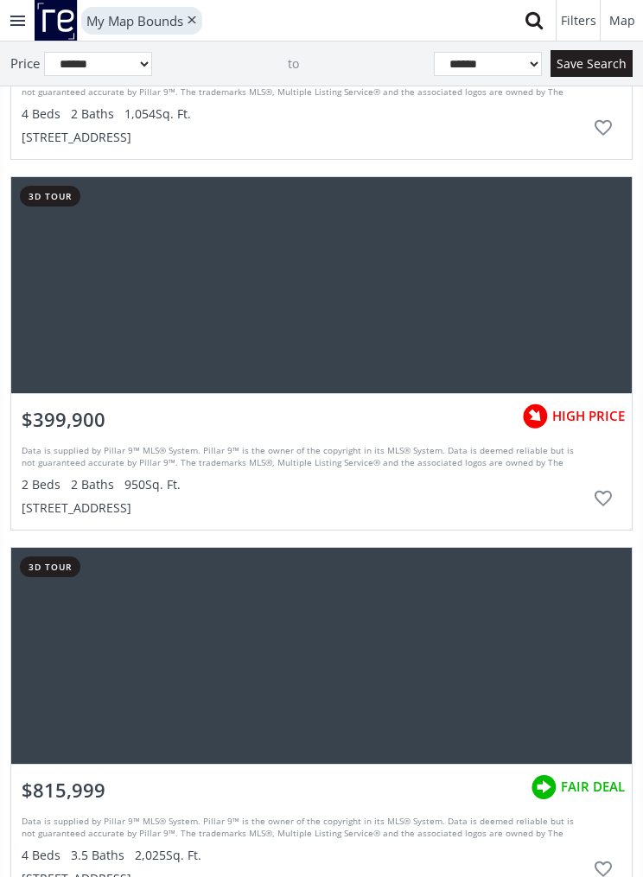
click at [361, 439] on div "Data is supplied by Pillar 9™ MLS® System. Pillar 9™ is the owner of the copyri…" at bounding box center [304, 478] width 564 height 79
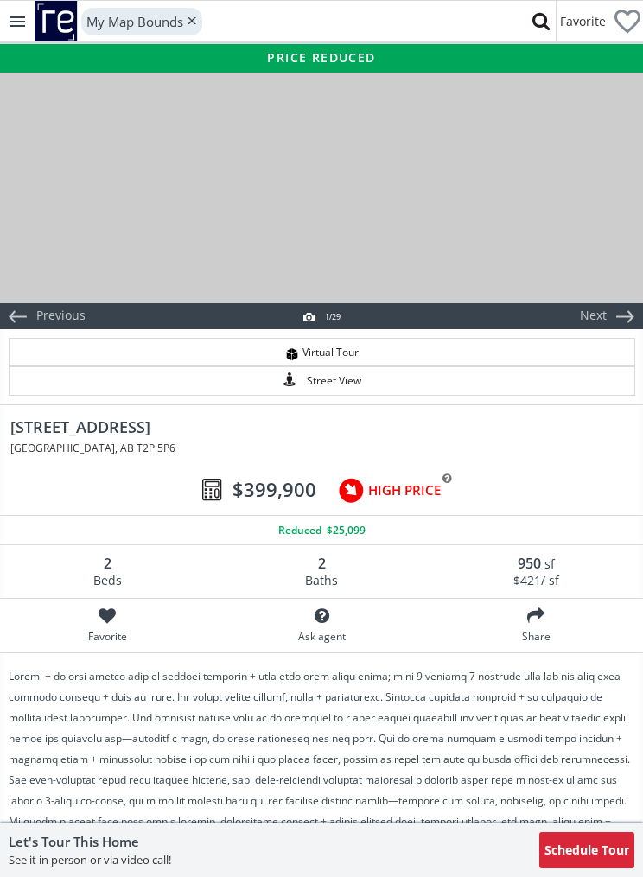
click at [517, 215] on div at bounding box center [321, 186] width 643 height 233
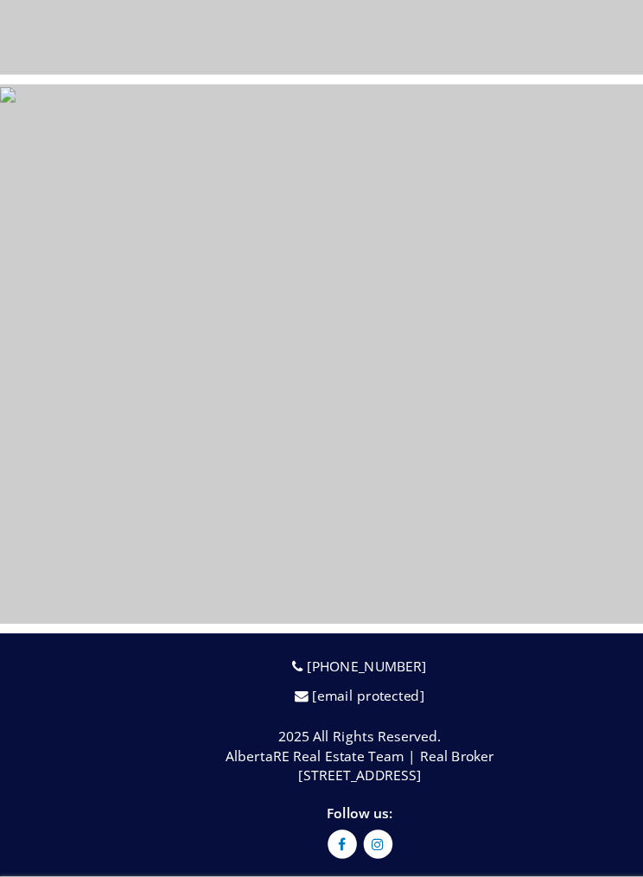
scroll to position [13729, 0]
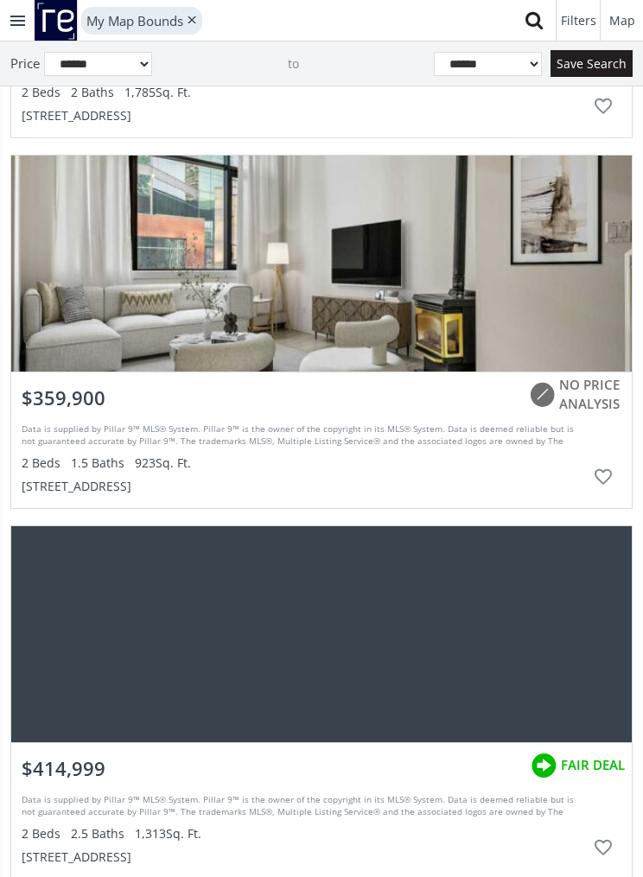
scroll to position [63775, 0]
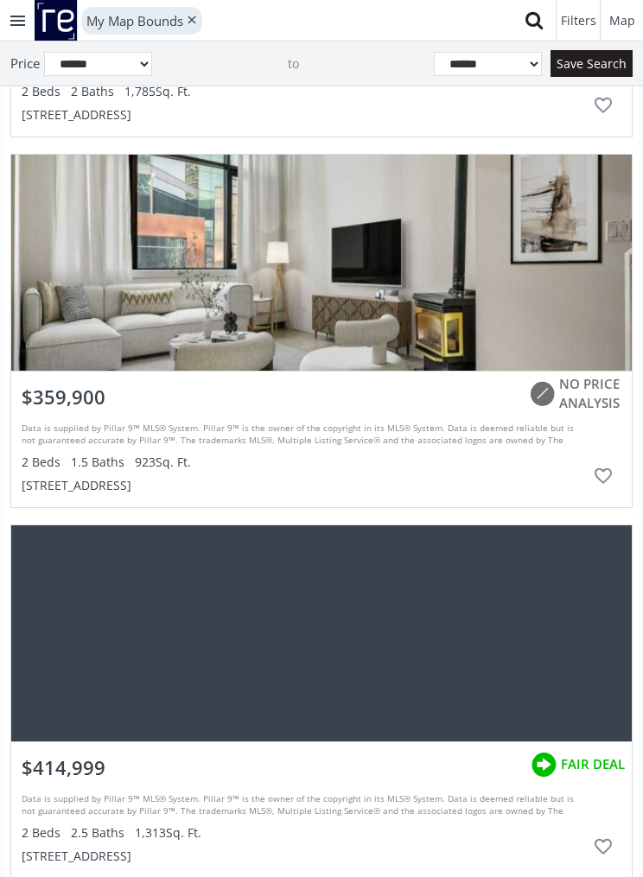
click at [501, 313] on div "grid" at bounding box center [321, 263] width 621 height 216
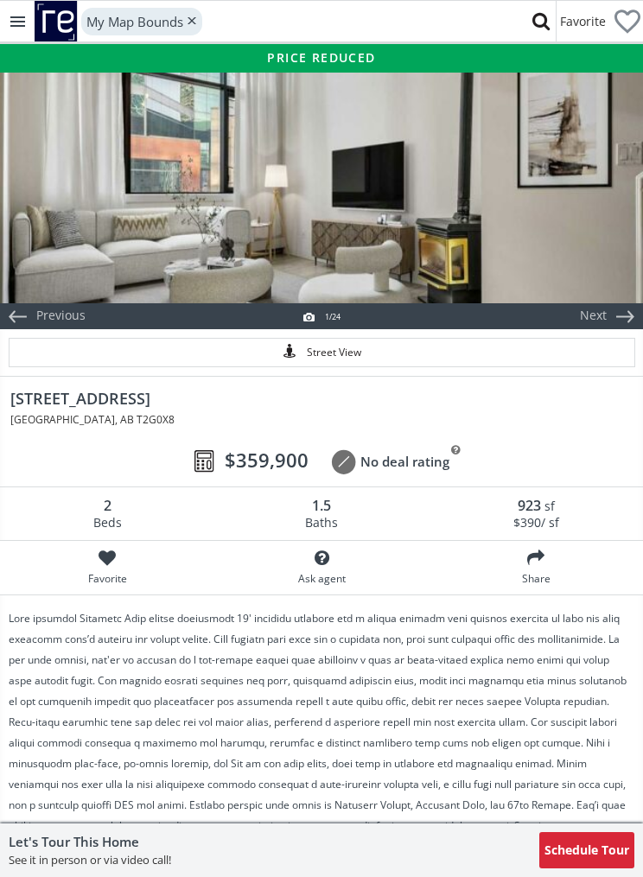
click at [566, 240] on div at bounding box center [321, 186] width 643 height 233
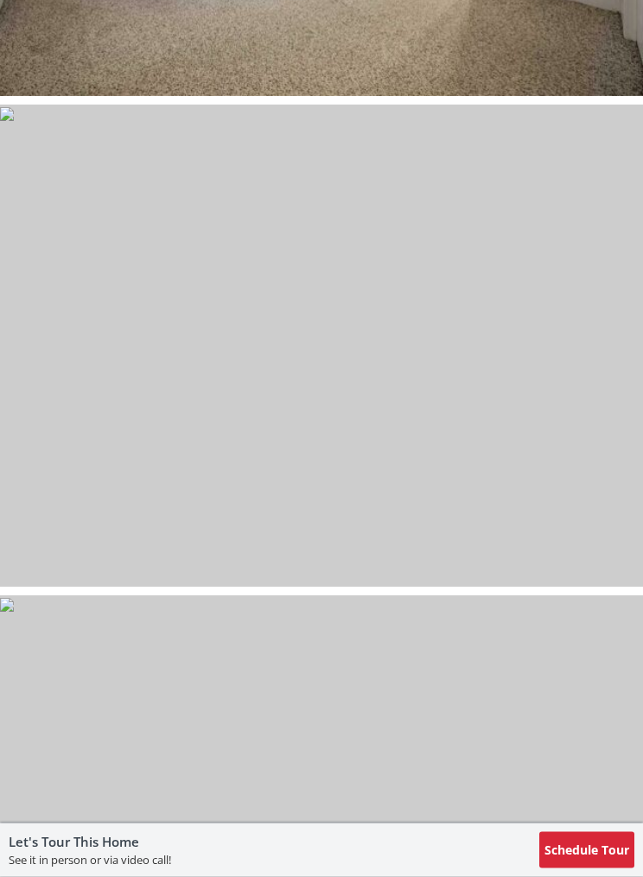
scroll to position [3422, 0]
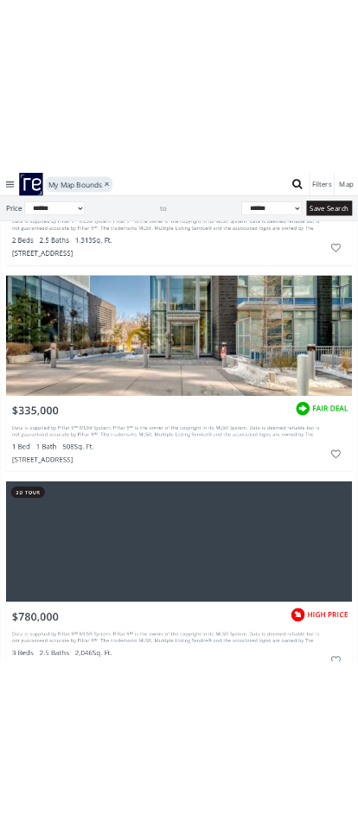
scroll to position [61309, 0]
